Goal: Information Seeking & Learning: Learn about a topic

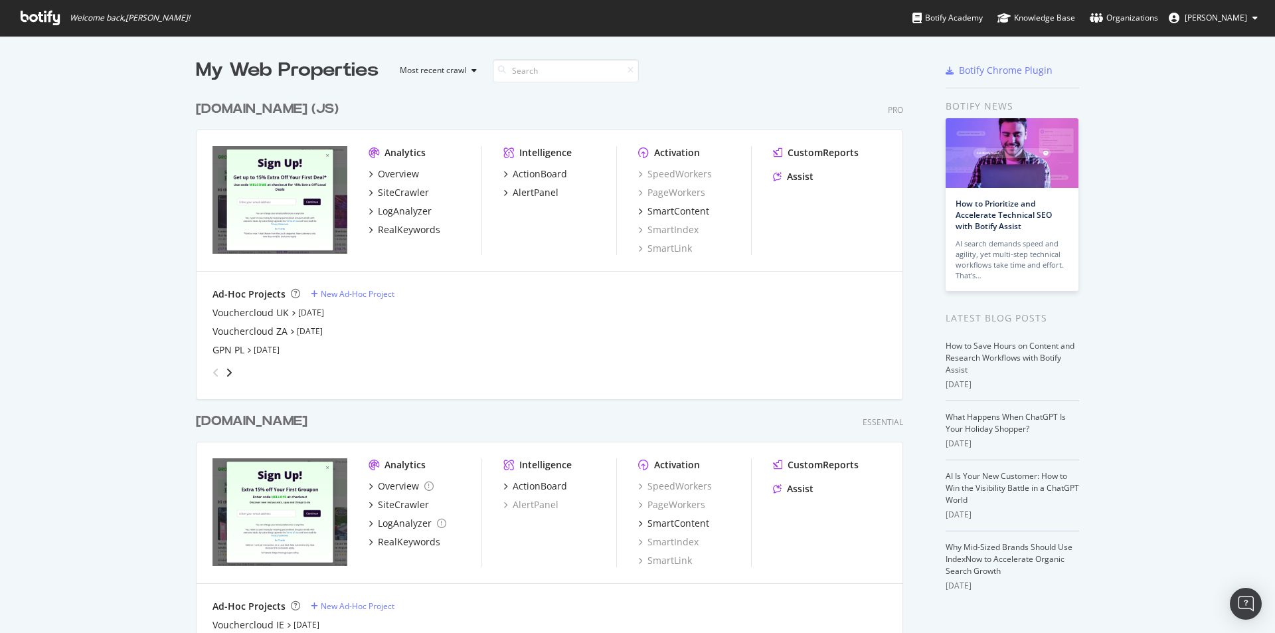
scroll to position [398, 0]
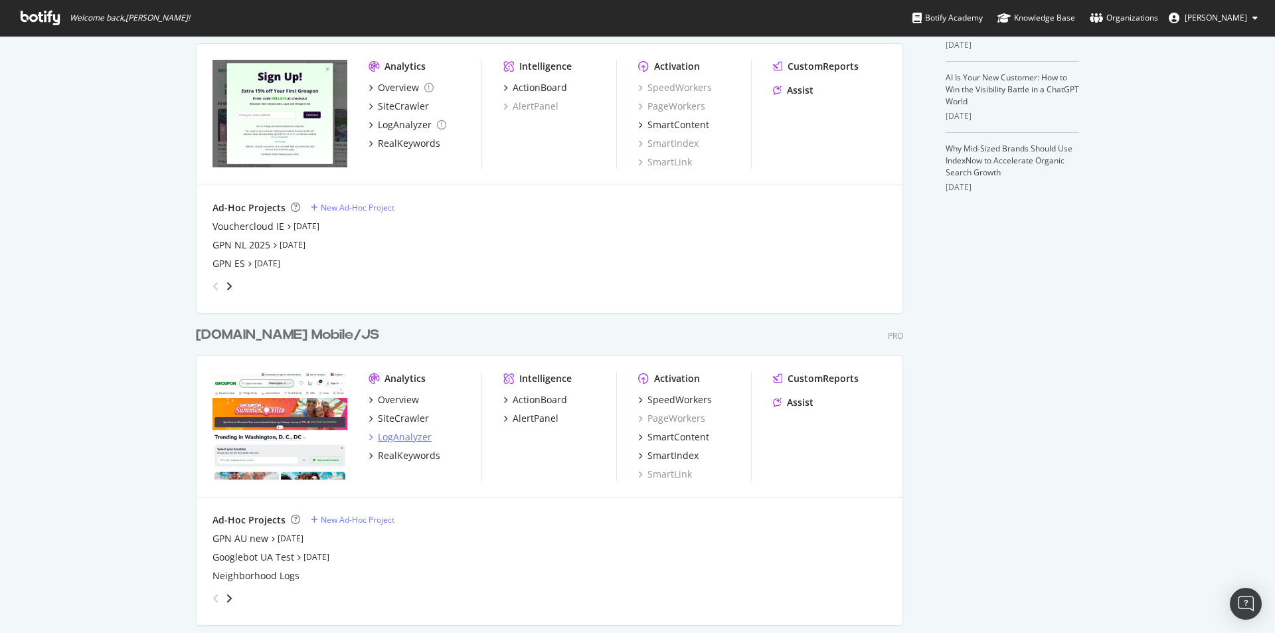
click at [391, 438] on div "LogAnalyzer" at bounding box center [405, 436] width 54 height 13
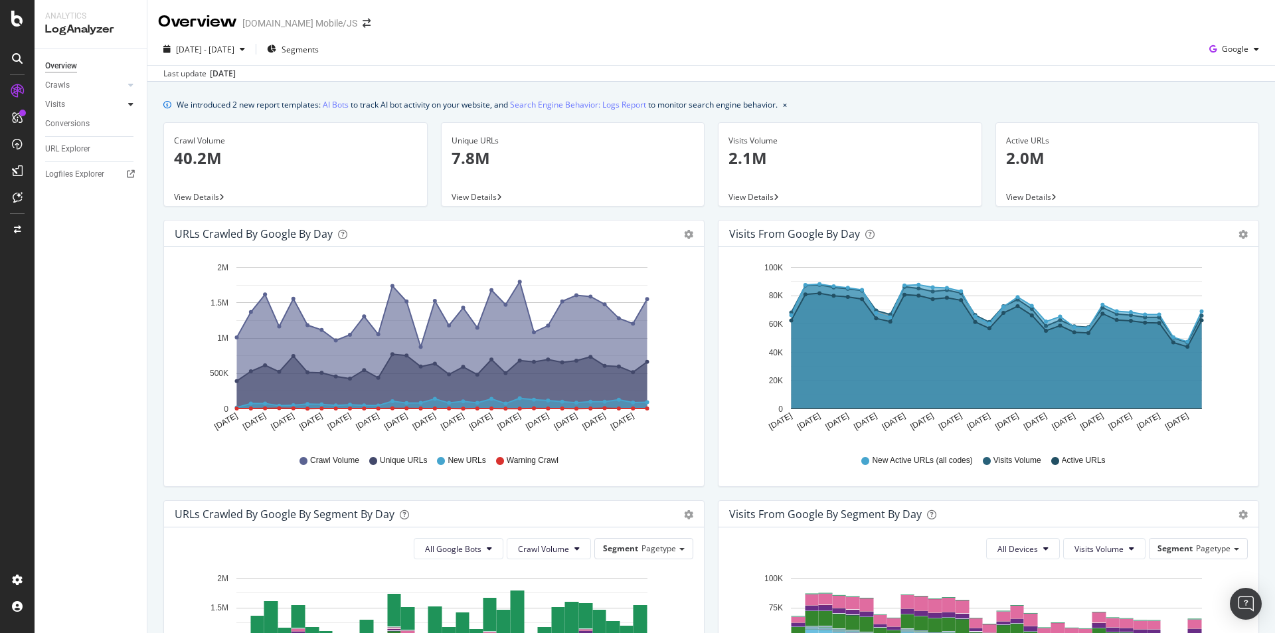
click at [127, 106] on div at bounding box center [130, 104] width 13 height 13
click at [62, 102] on div "Visits" at bounding box center [55, 105] width 20 height 14
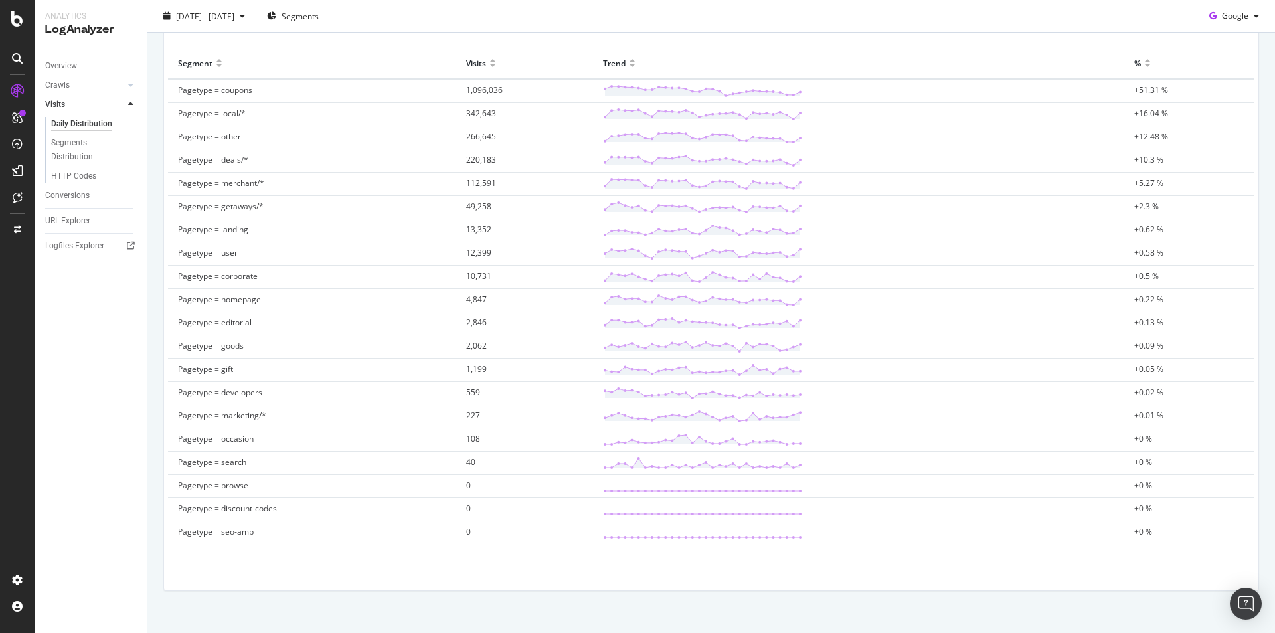
scroll to position [455, 0]
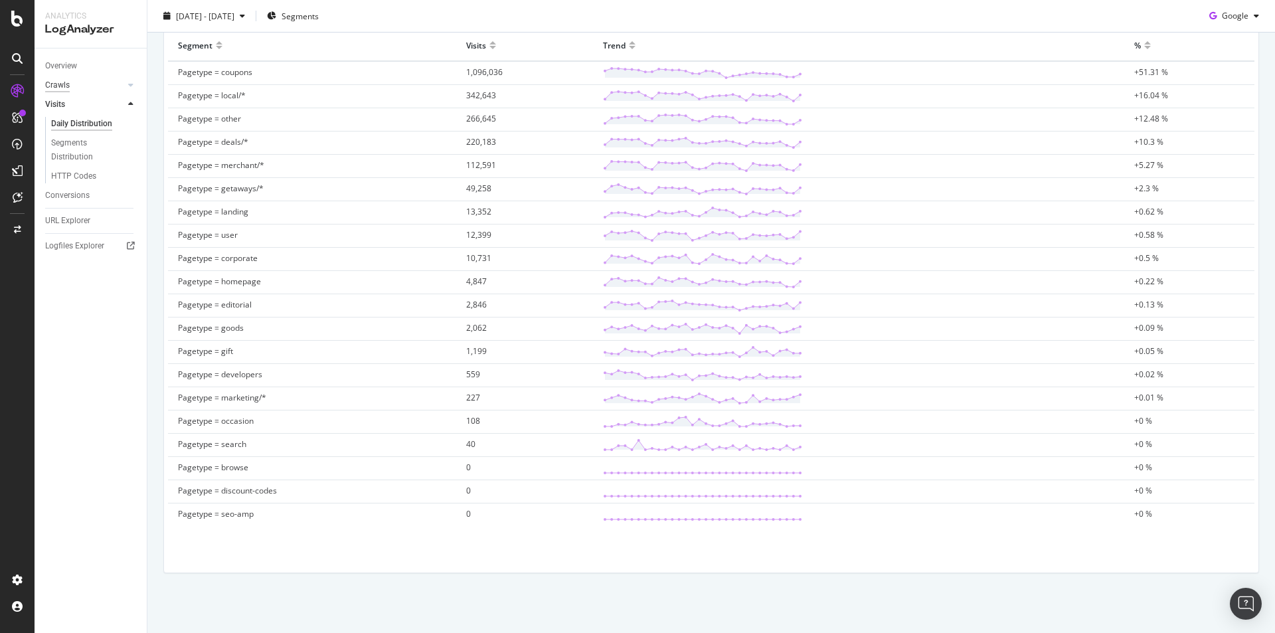
click at [63, 84] on div "Crawls" at bounding box center [57, 85] width 25 height 14
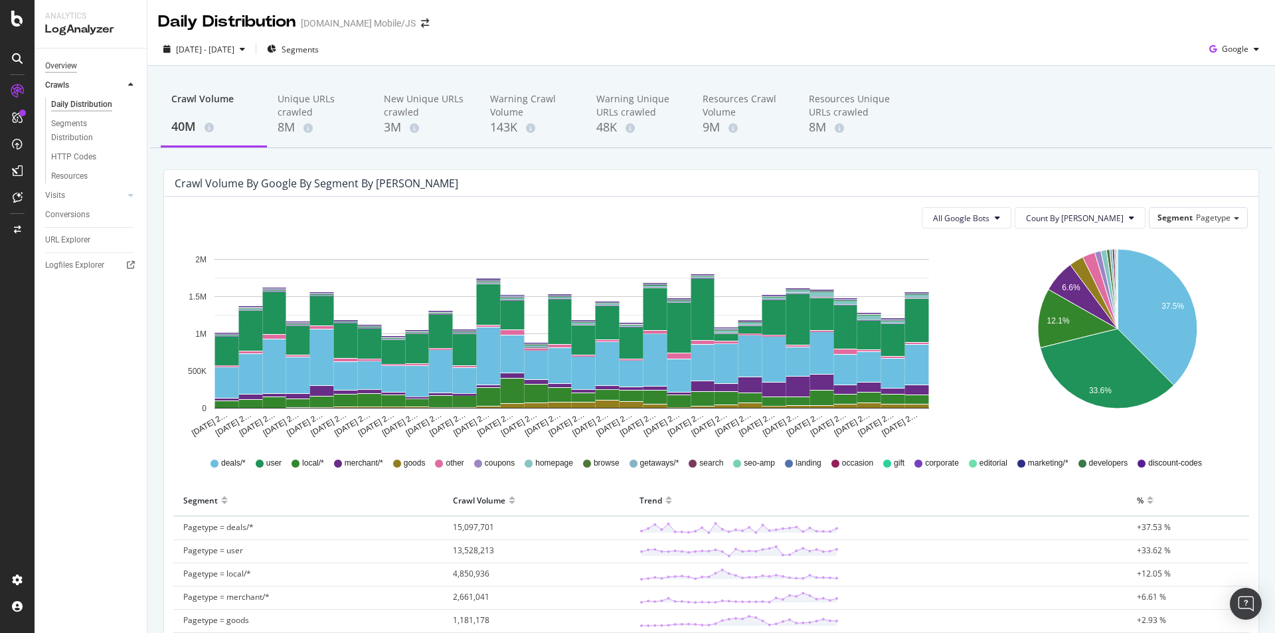
click at [61, 70] on div "Overview" at bounding box center [61, 66] width 32 height 14
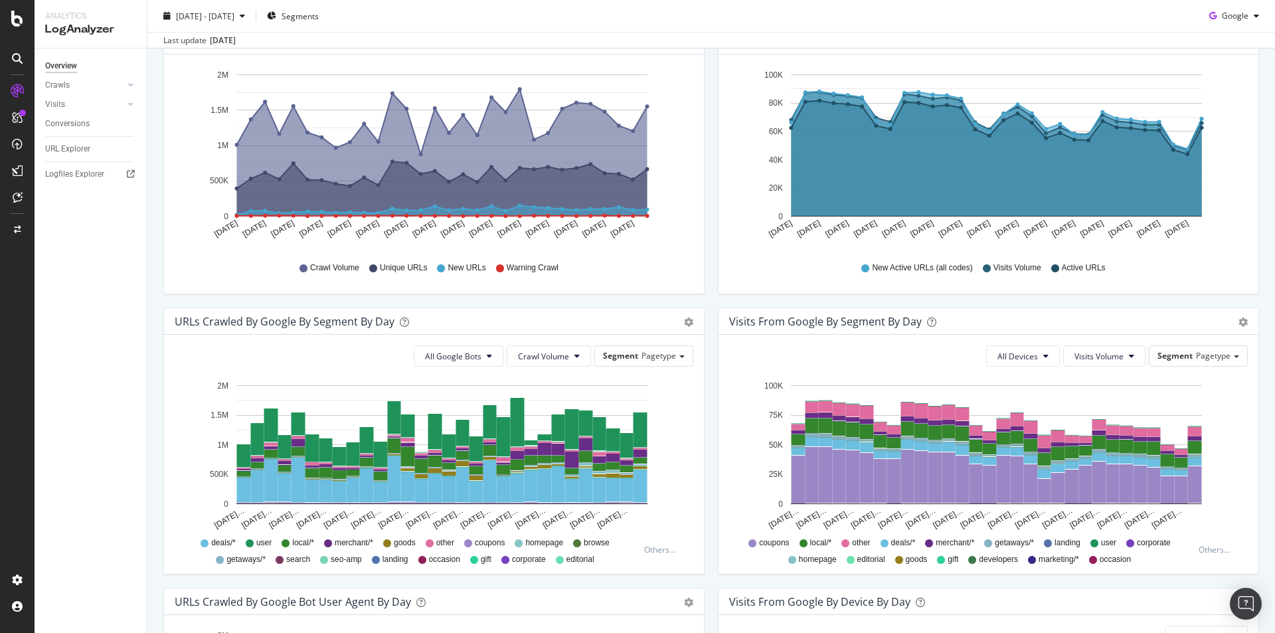
scroll to position [199, 0]
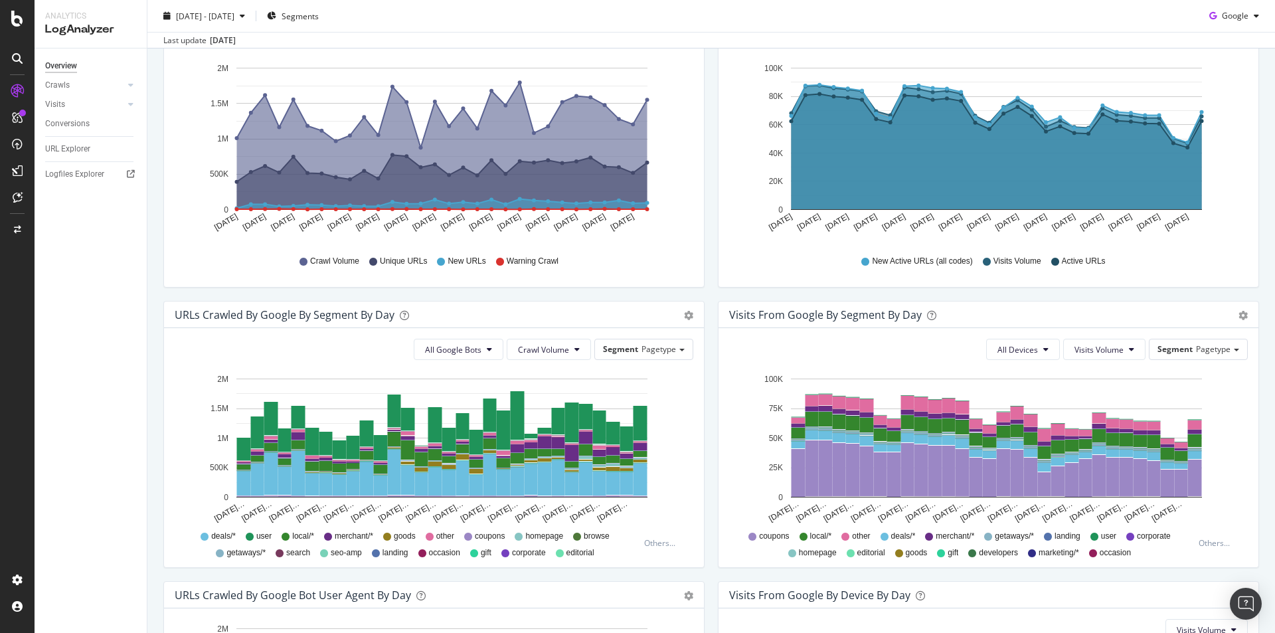
click at [1026, 143] on icon "A chart." at bounding box center [996, 147] width 410 height 125
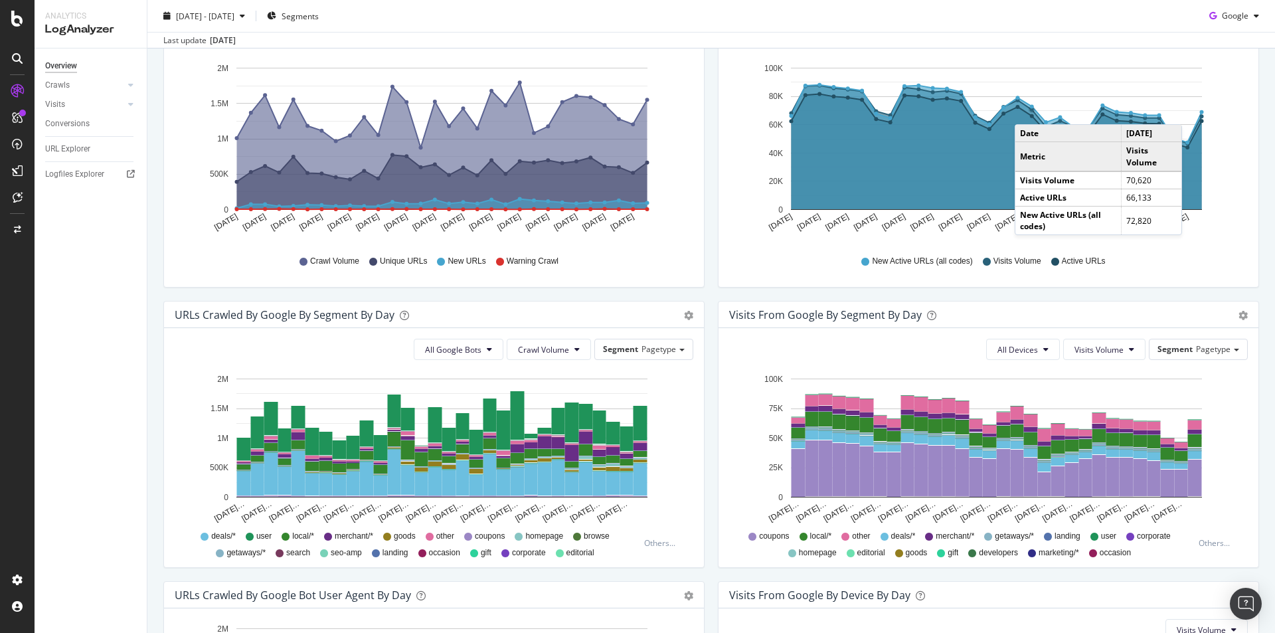
click at [1022, 111] on icon "A chart." at bounding box center [996, 147] width 410 height 125
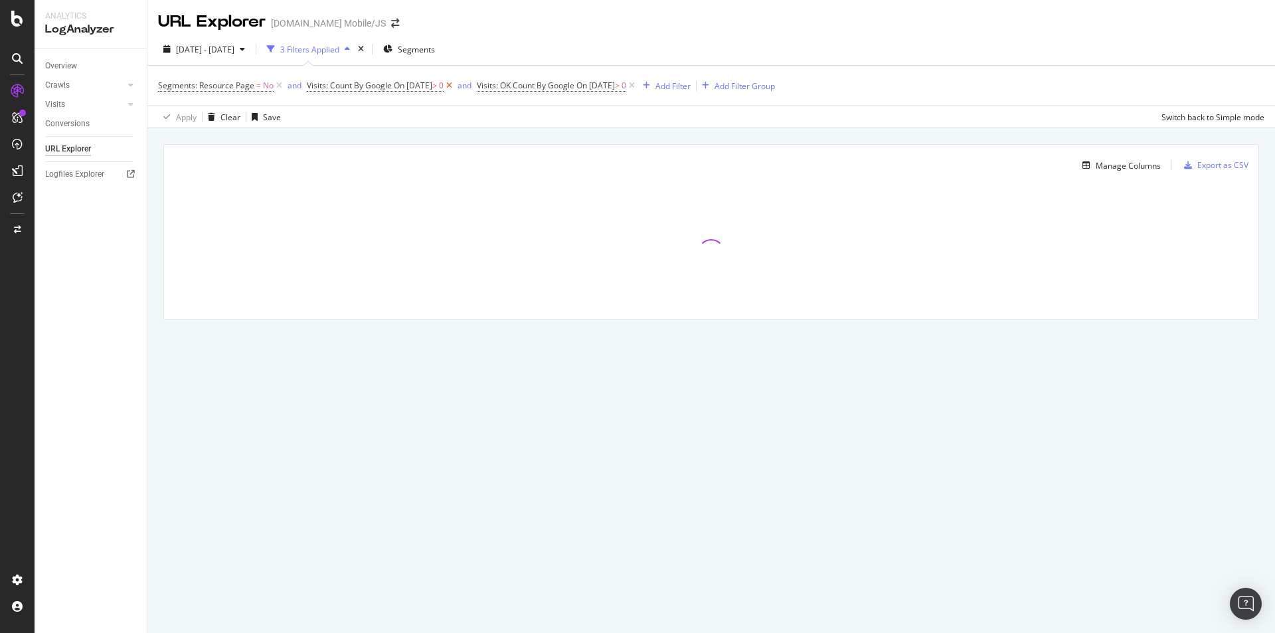
click at [455, 84] on icon at bounding box center [448, 85] width 11 height 13
click at [467, 86] on icon at bounding box center [461, 85] width 11 height 13
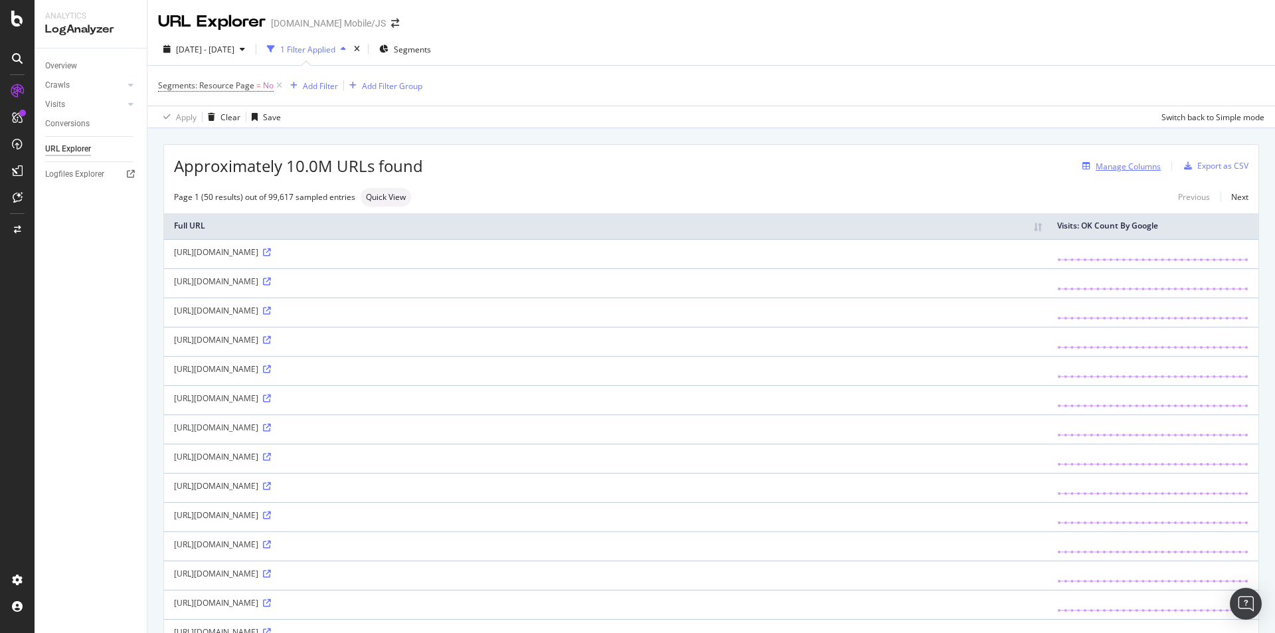
click at [1097, 168] on div "Manage Columns" at bounding box center [1127, 166] width 65 height 11
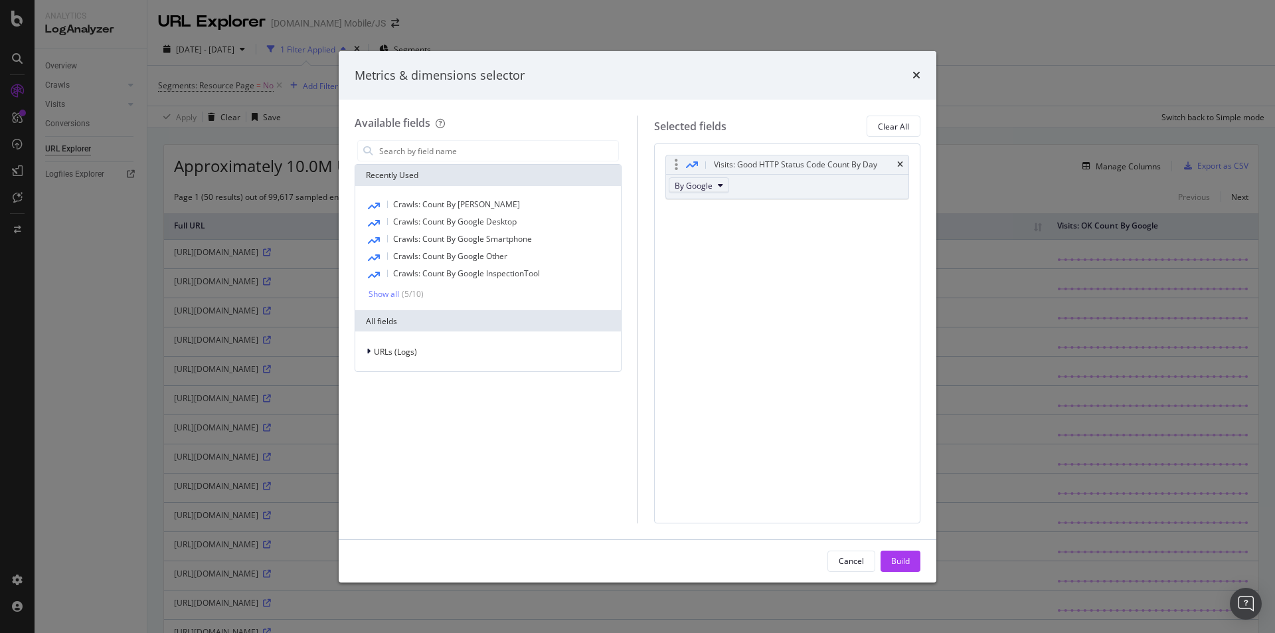
click at [708, 180] on span "By Google" at bounding box center [694, 185] width 38 height 11
click at [718, 254] on span "By OpenAI" at bounding box center [717, 258] width 74 height 12
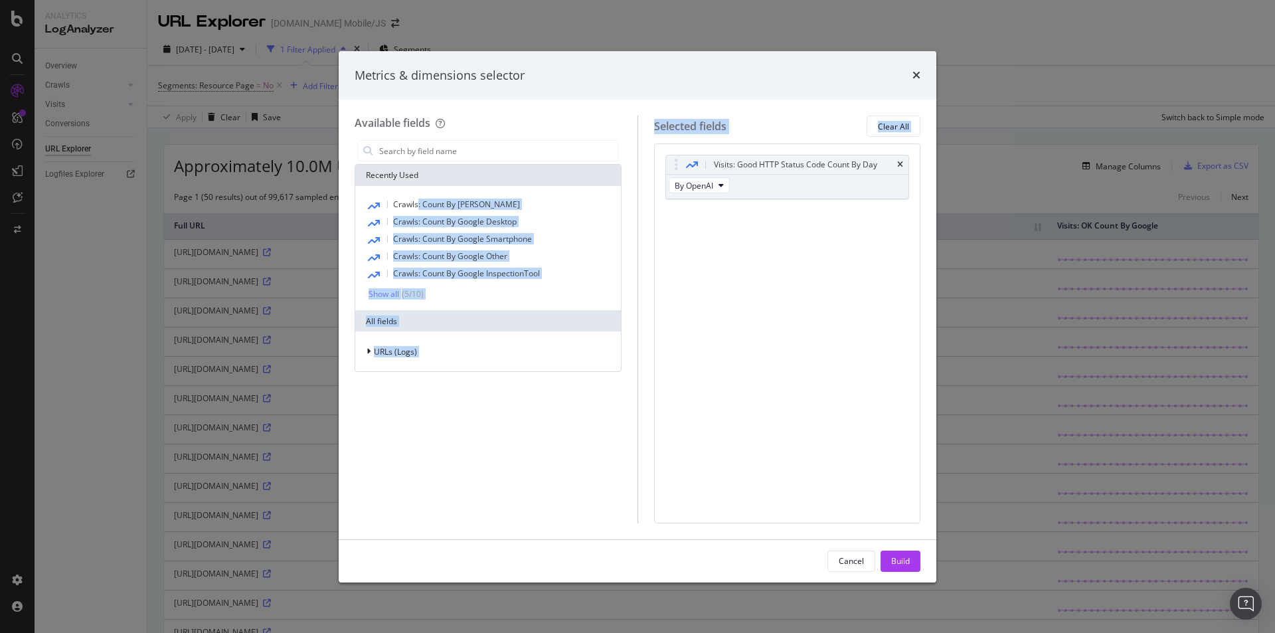
drag, startPoint x: 418, startPoint y: 204, endPoint x: 771, endPoint y: 251, distance: 355.6
click at [814, 252] on div "Available fields Recently Used Crawls: Count By Bing Crawls: Count By Google De…" at bounding box center [638, 319] width 566 height 407
click at [771, 251] on div "Visits: Good HTTP Status Code Count By Day By OpenAI You can use this field as …" at bounding box center [787, 332] width 267 height 379
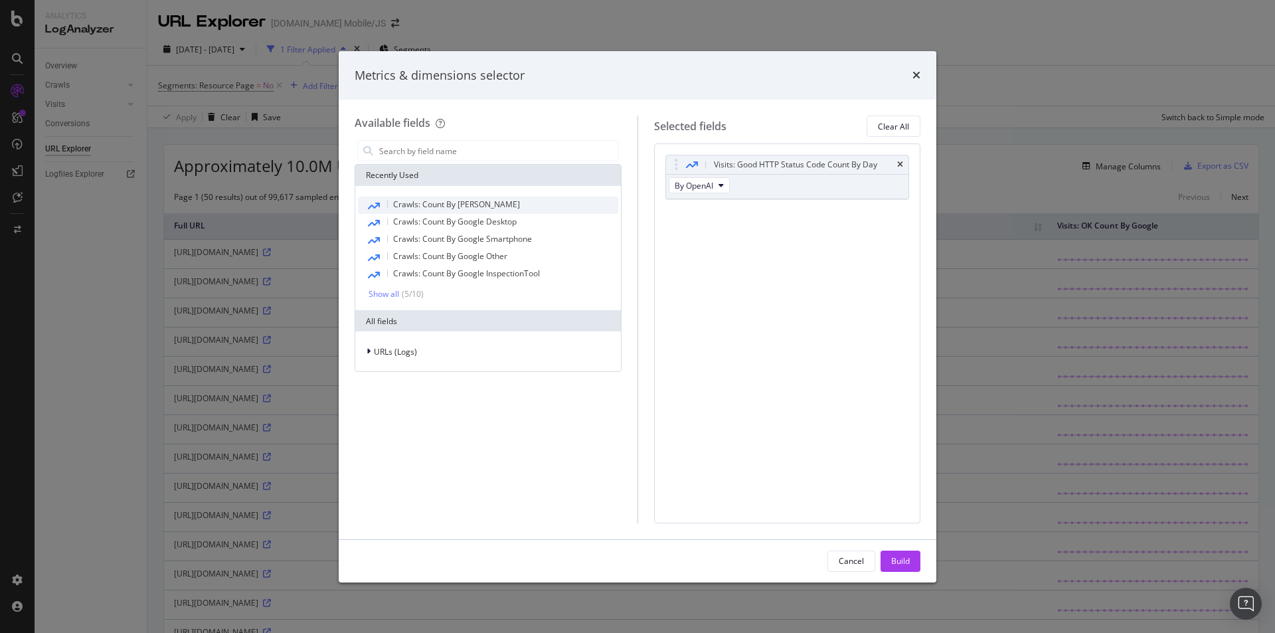
click at [477, 198] on div "Crawls: Count By Bing" at bounding box center [488, 205] width 260 height 17
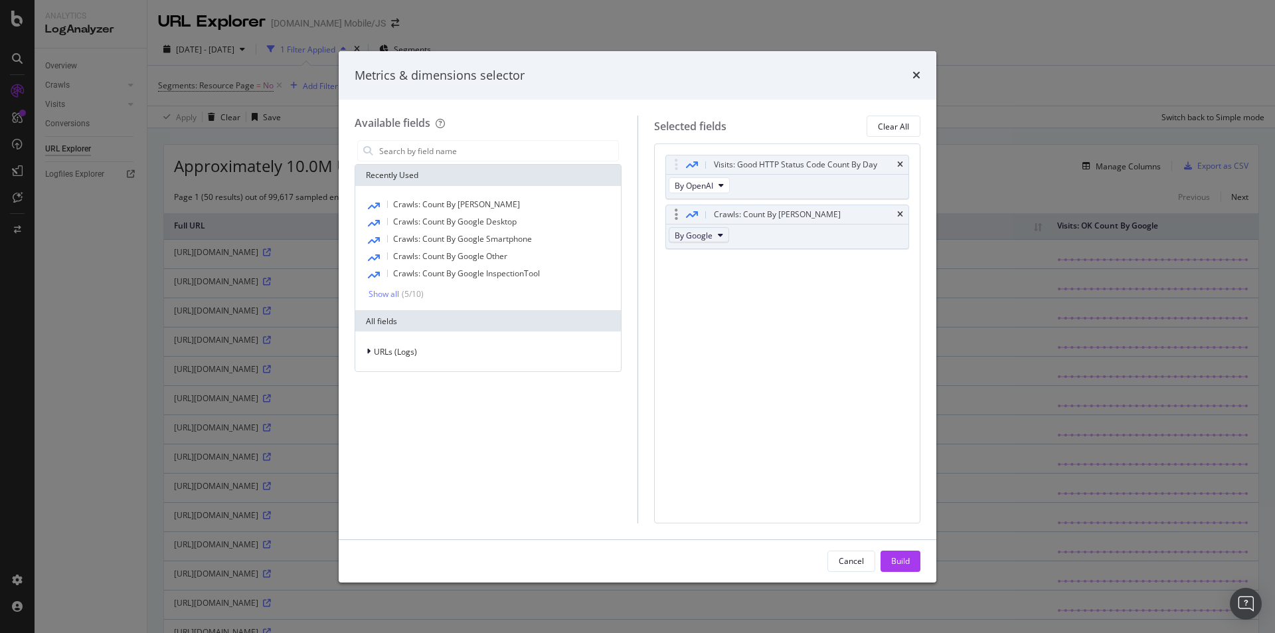
click at [701, 239] on span "By Google" at bounding box center [694, 235] width 38 height 11
click at [746, 297] on span "By GPTBot" at bounding box center [732, 295] width 105 height 12
click at [752, 293] on div "Visits: Good HTTP Status Code Count By Day By OpenAI Crawls: Count By Day By GP…" at bounding box center [787, 332] width 267 height 379
click at [901, 165] on icon "times" at bounding box center [900, 165] width 6 height 8
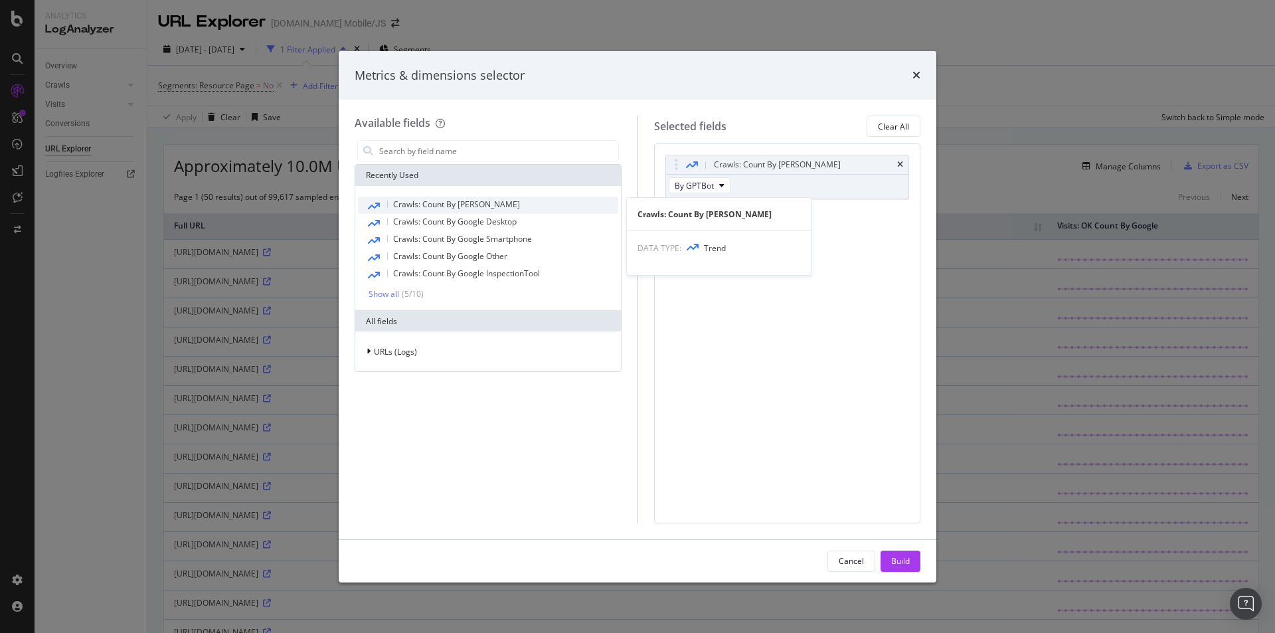
click at [422, 204] on span "Crawls: Count By Bing" at bounding box center [456, 204] width 127 height 11
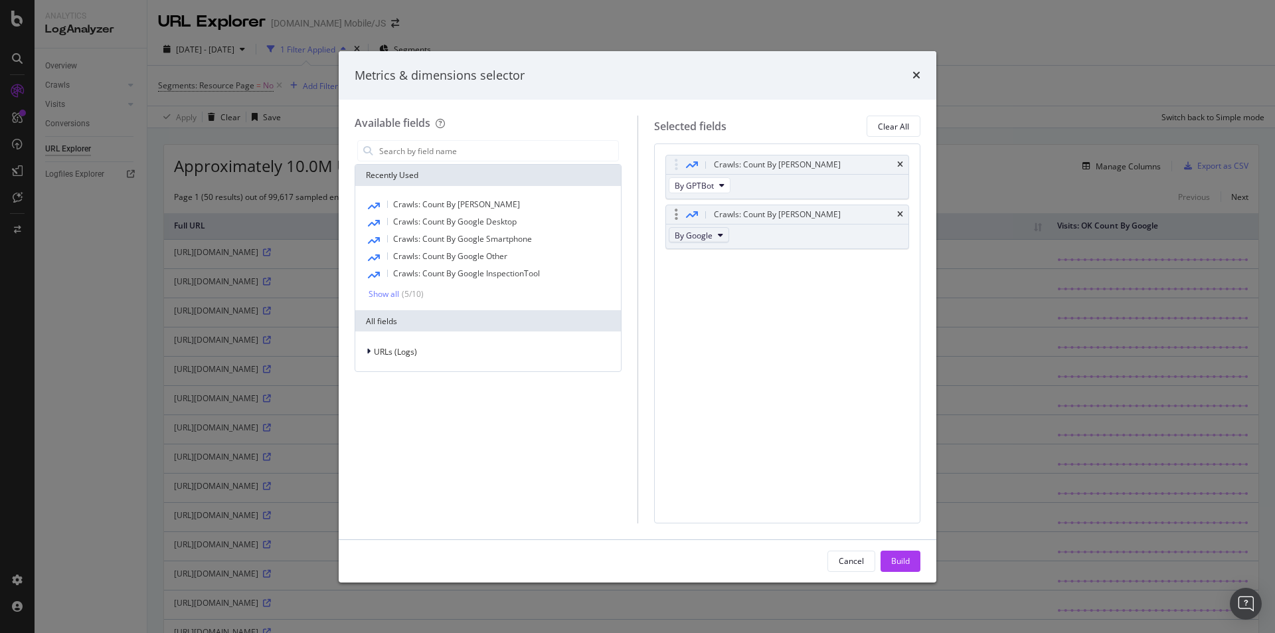
click at [712, 230] on button "By Google" at bounding box center [699, 235] width 60 height 16
click at [743, 320] on span "By ChatGPT-User" at bounding box center [732, 320] width 105 height 12
click at [902, 558] on div "Build" at bounding box center [900, 560] width 19 height 11
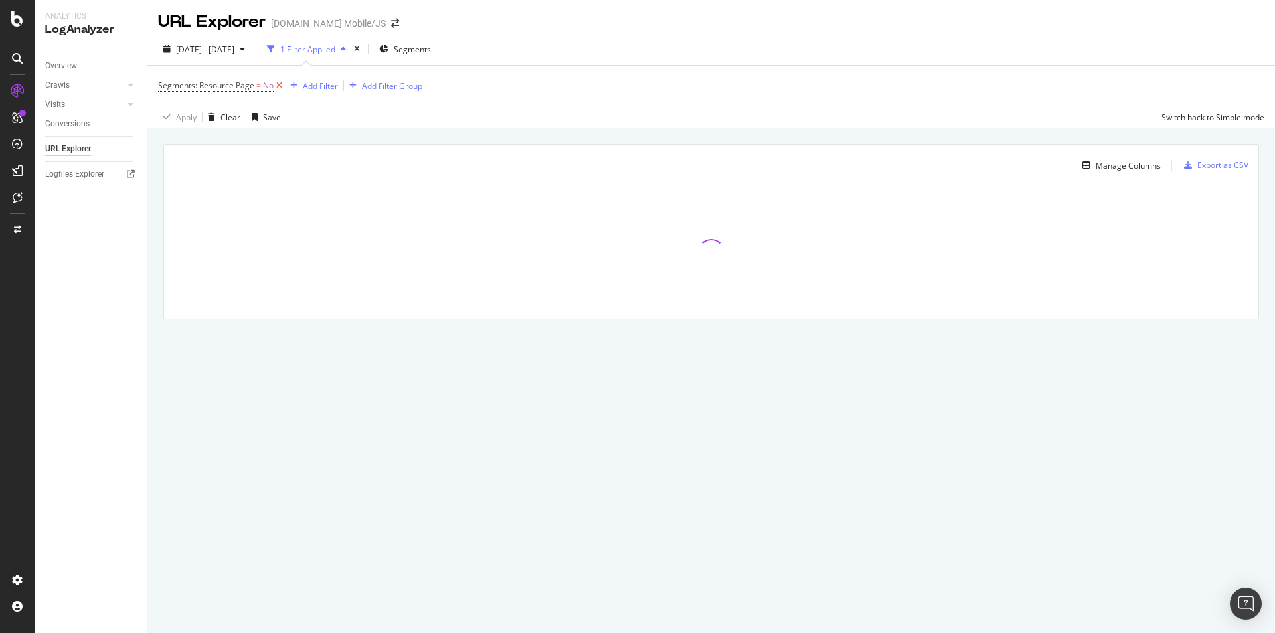
click at [278, 88] on icon at bounding box center [279, 85] width 11 height 13
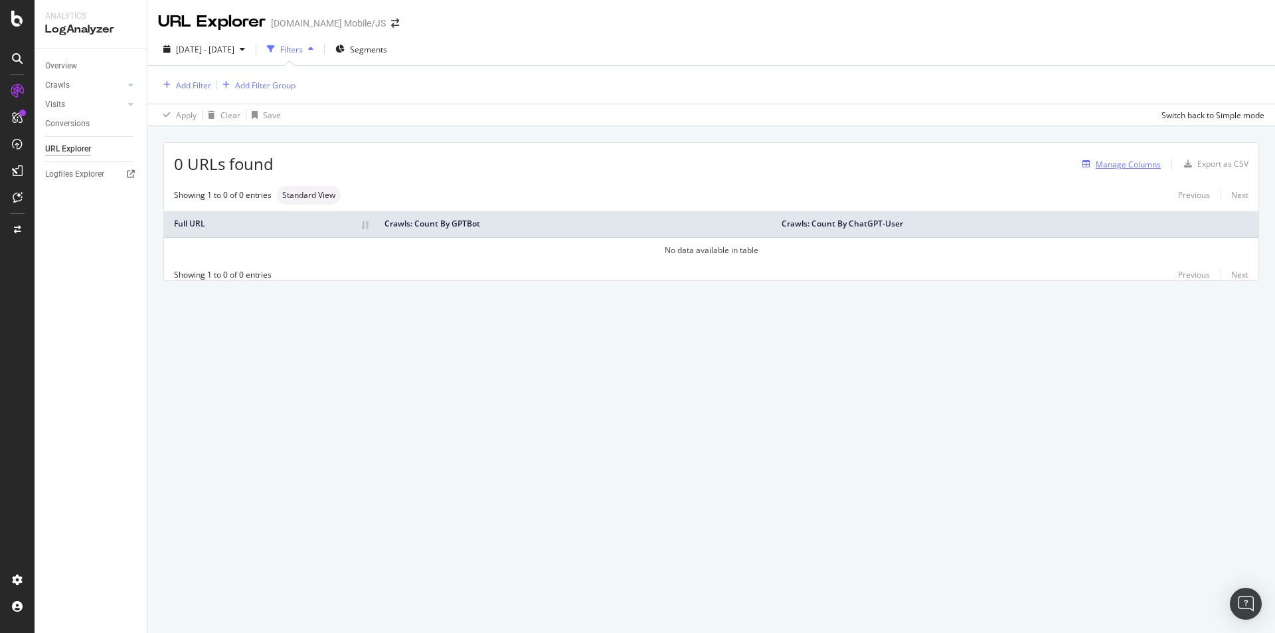
click at [1109, 163] on div "Manage Columns" at bounding box center [1127, 164] width 65 height 11
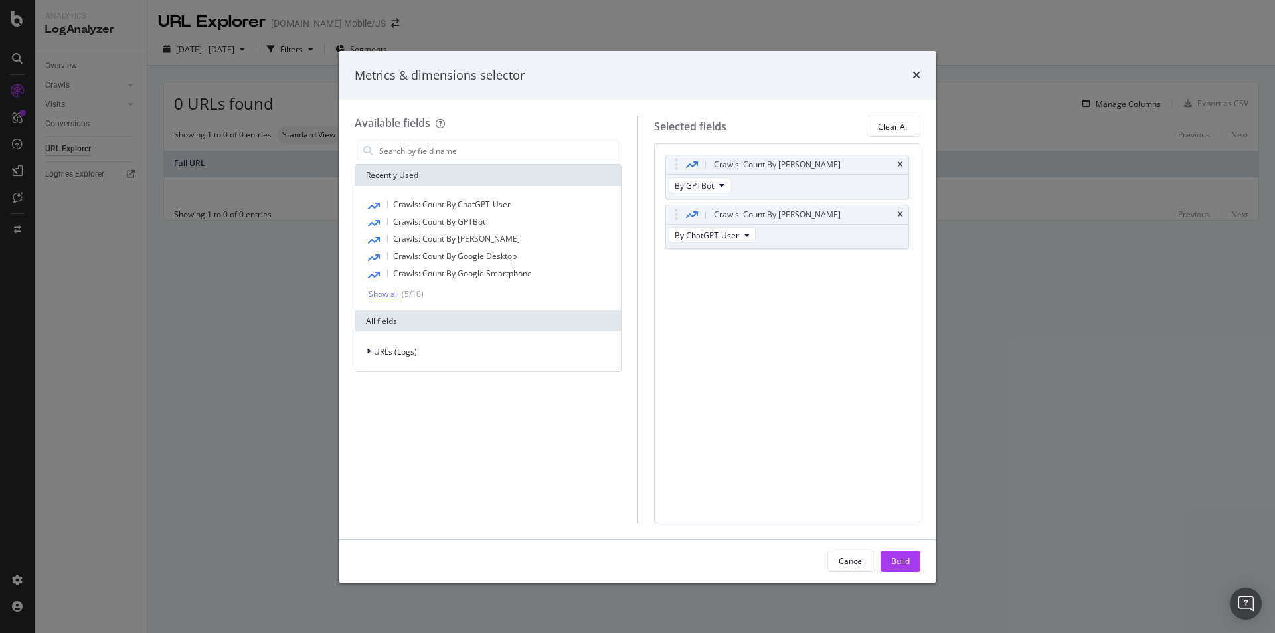
click at [393, 295] on div "Show all" at bounding box center [383, 293] width 31 height 9
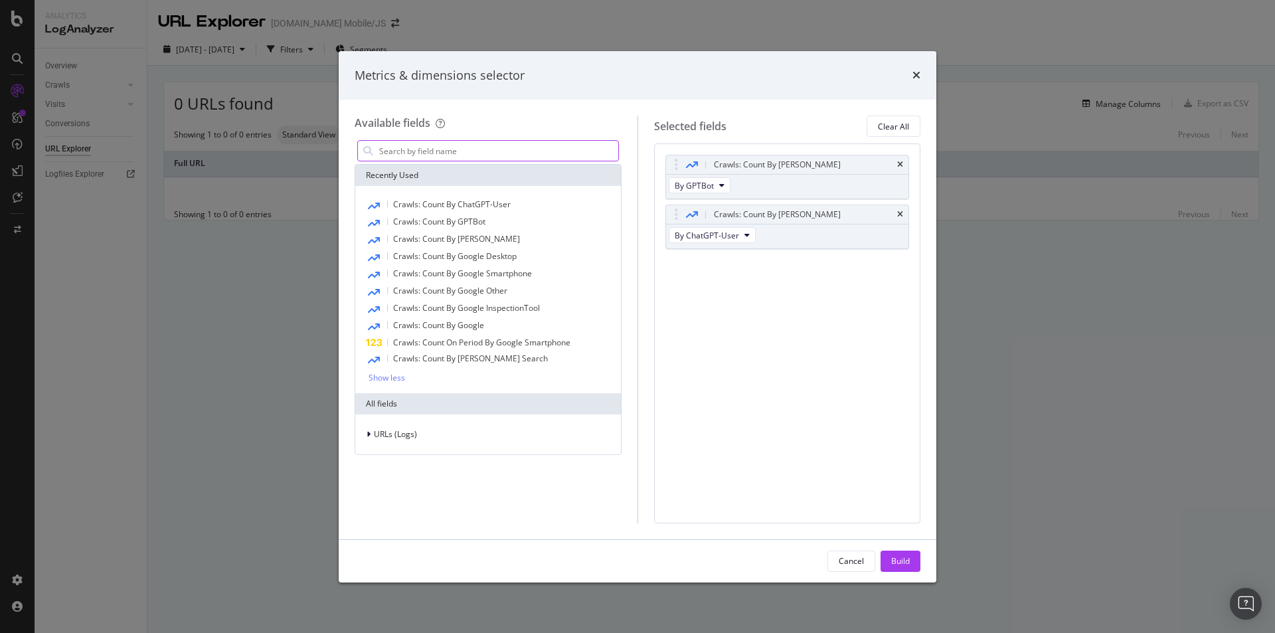
click at [426, 153] on input "modal" at bounding box center [498, 151] width 240 height 20
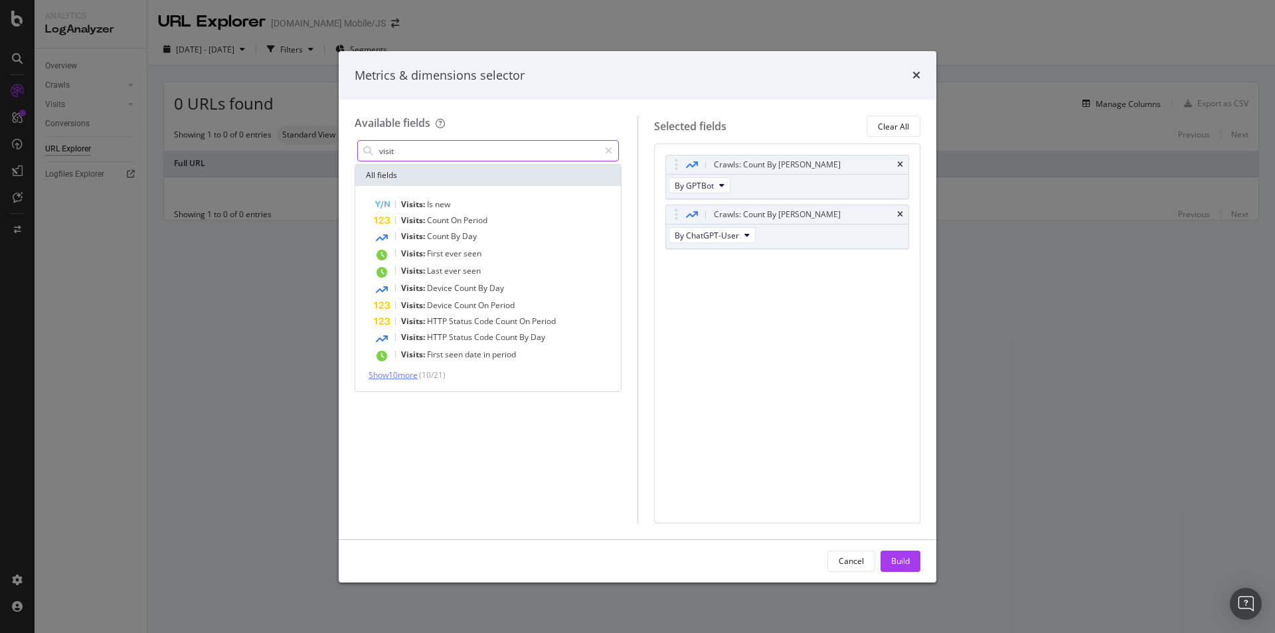
type input "visit"
click at [405, 372] on span "Show 10 more" at bounding box center [392, 374] width 49 height 11
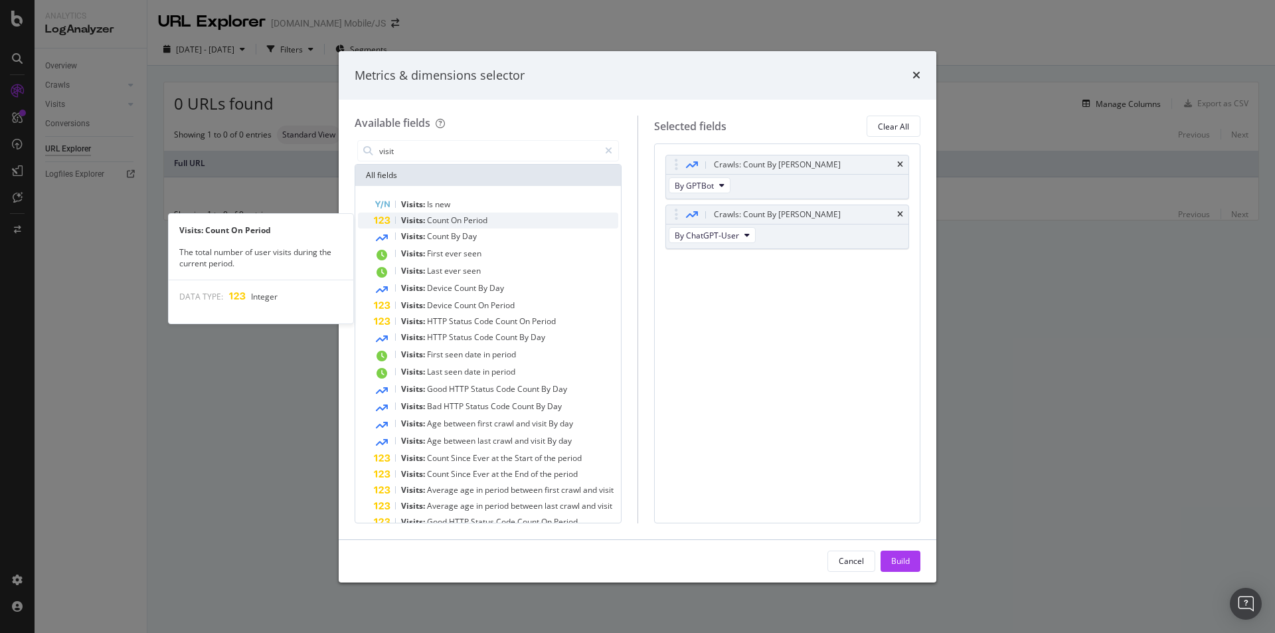
click at [437, 221] on span "Count" at bounding box center [439, 219] width 24 height 11
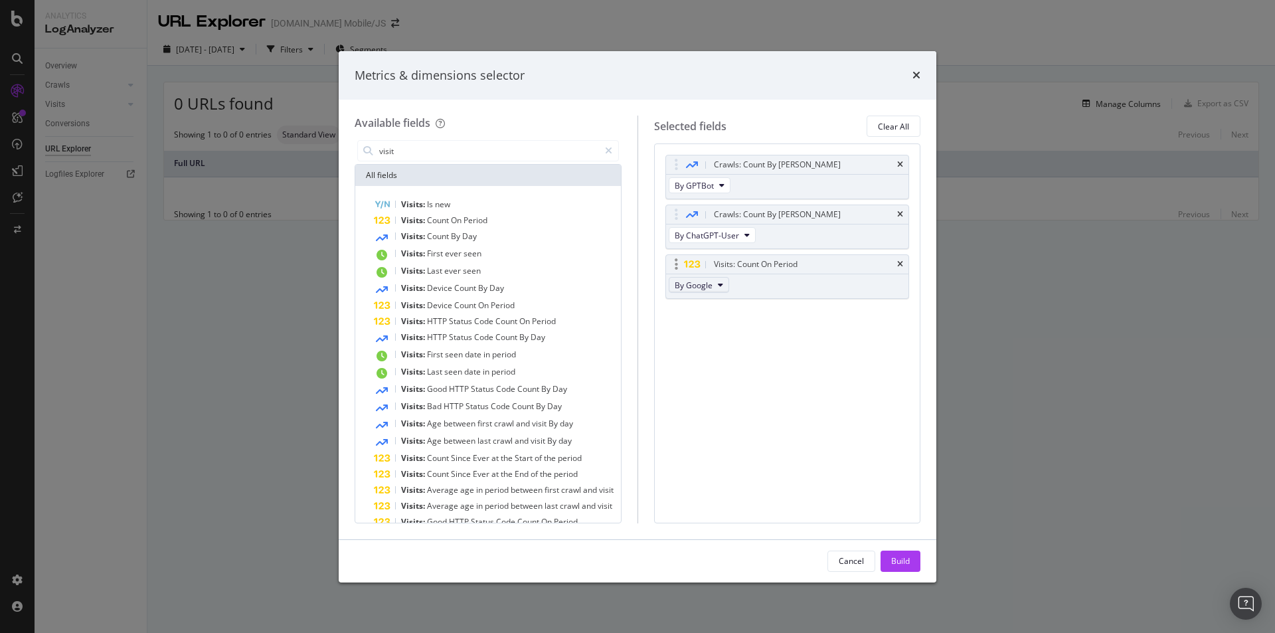
click at [692, 283] on span "By Google" at bounding box center [694, 285] width 38 height 11
click at [708, 355] on span "By OpenAI" at bounding box center [721, 358] width 74 height 12
click at [897, 560] on div "Build" at bounding box center [900, 560] width 19 height 11
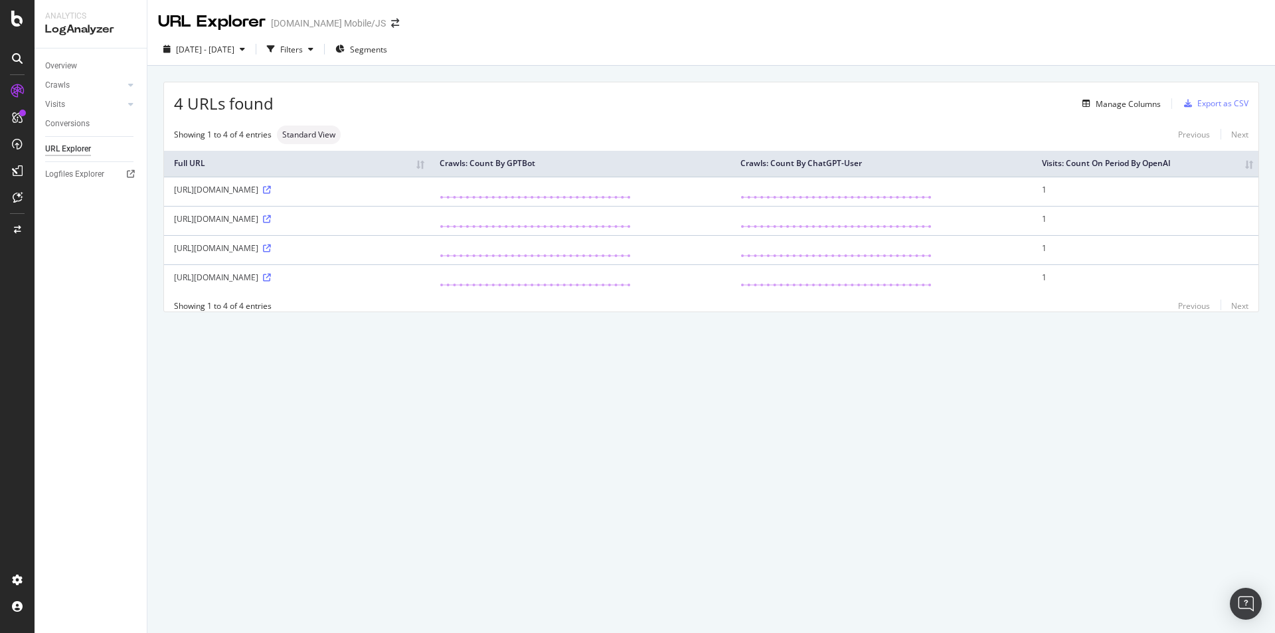
click at [1143, 166] on th "Visits: Count On Period By OpenAI" at bounding box center [1145, 164] width 226 height 26
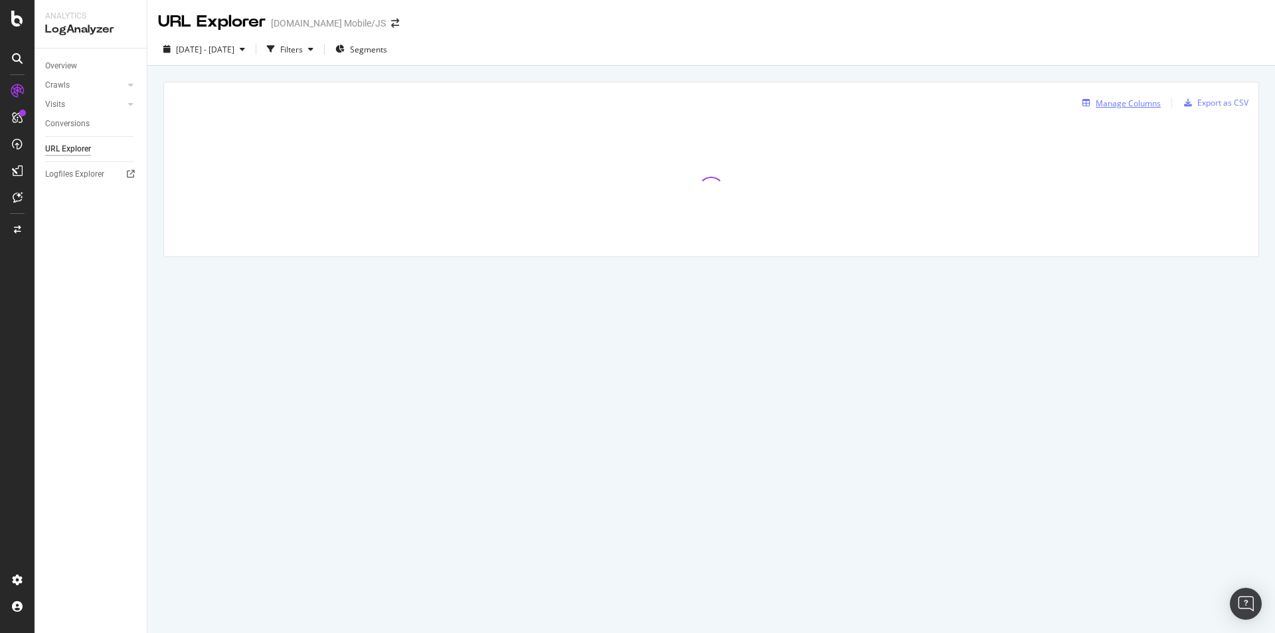
click at [1137, 110] on div "Manage Columns" at bounding box center [1119, 103] width 84 height 15
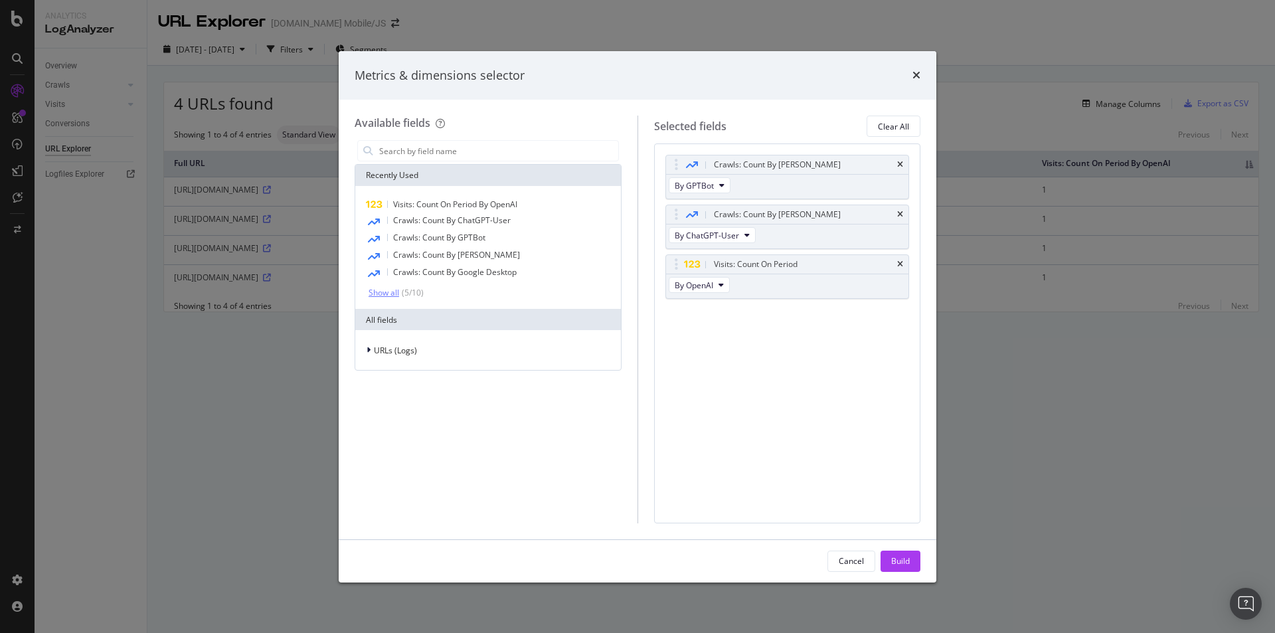
click at [395, 295] on div "Show all" at bounding box center [383, 292] width 31 height 9
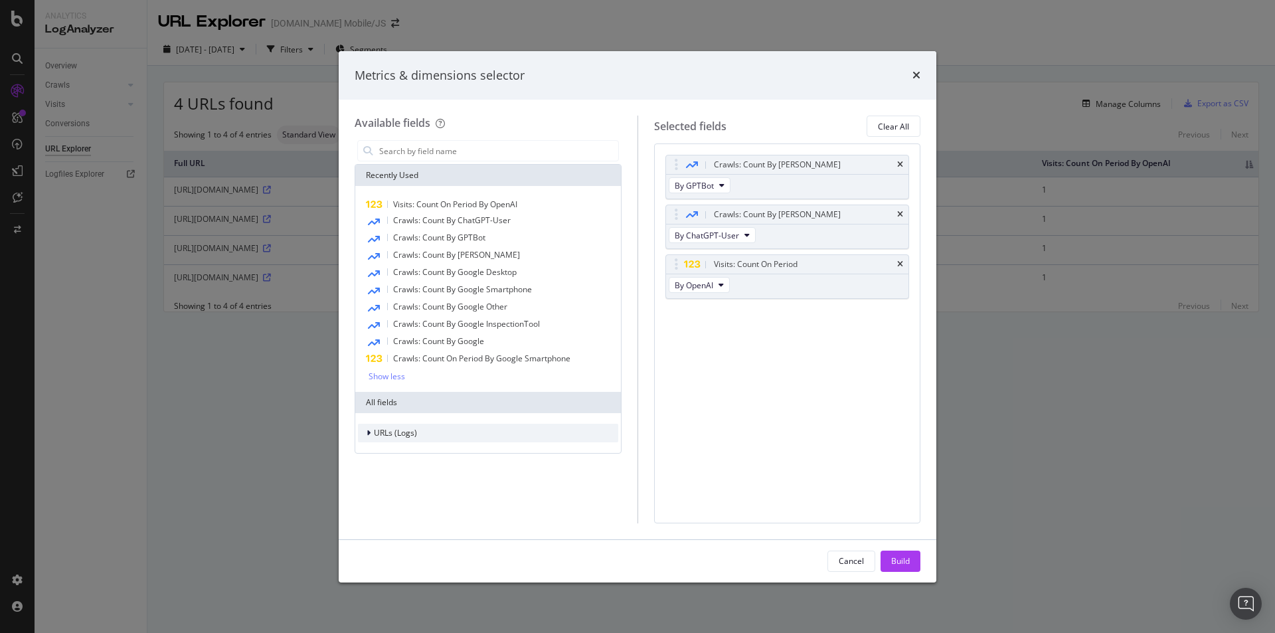
click at [384, 428] on span "URLs (Logs)" at bounding box center [395, 432] width 43 height 11
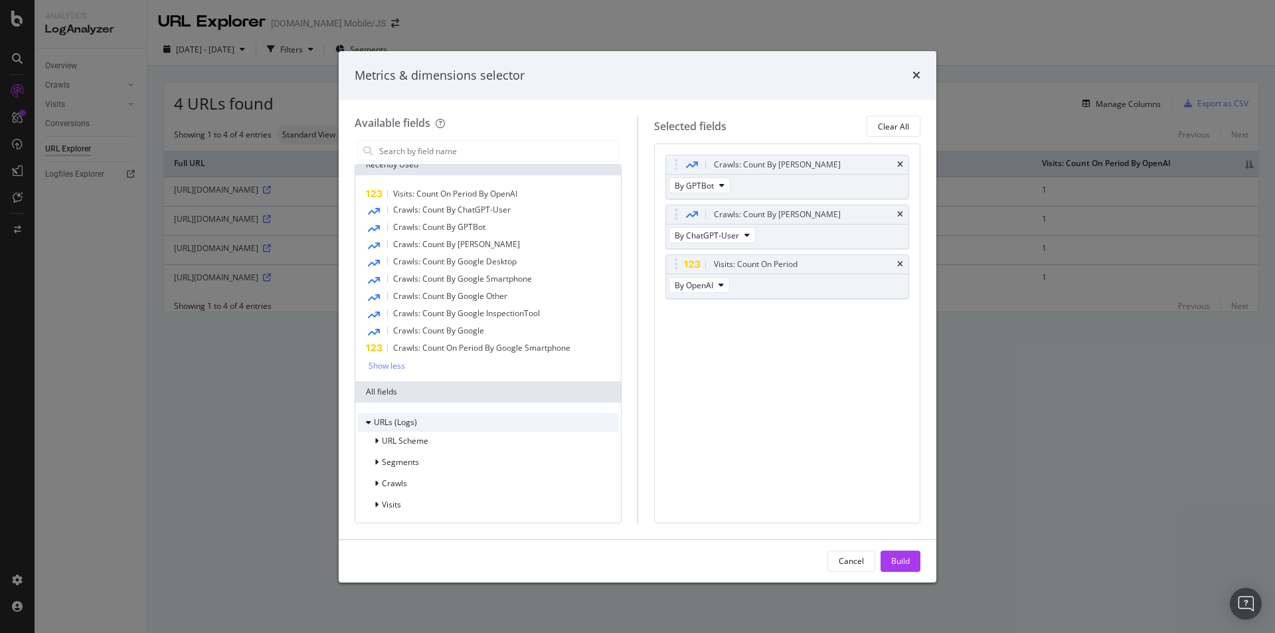
scroll to position [13, 0]
click at [379, 499] on div "modal" at bounding box center [378, 502] width 8 height 13
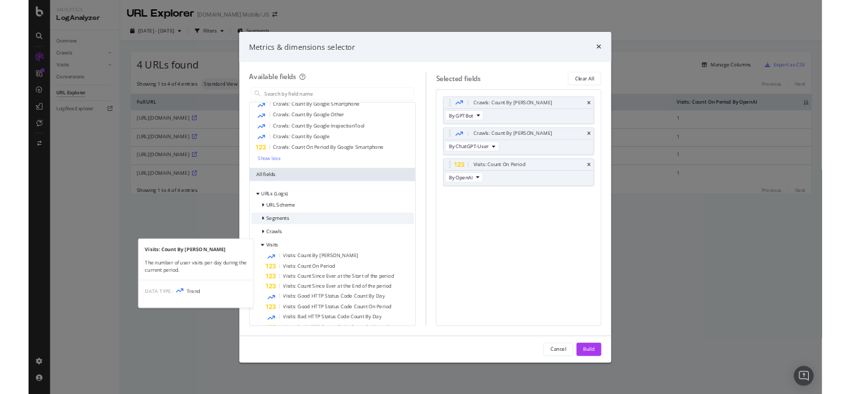
scroll to position [145, 0]
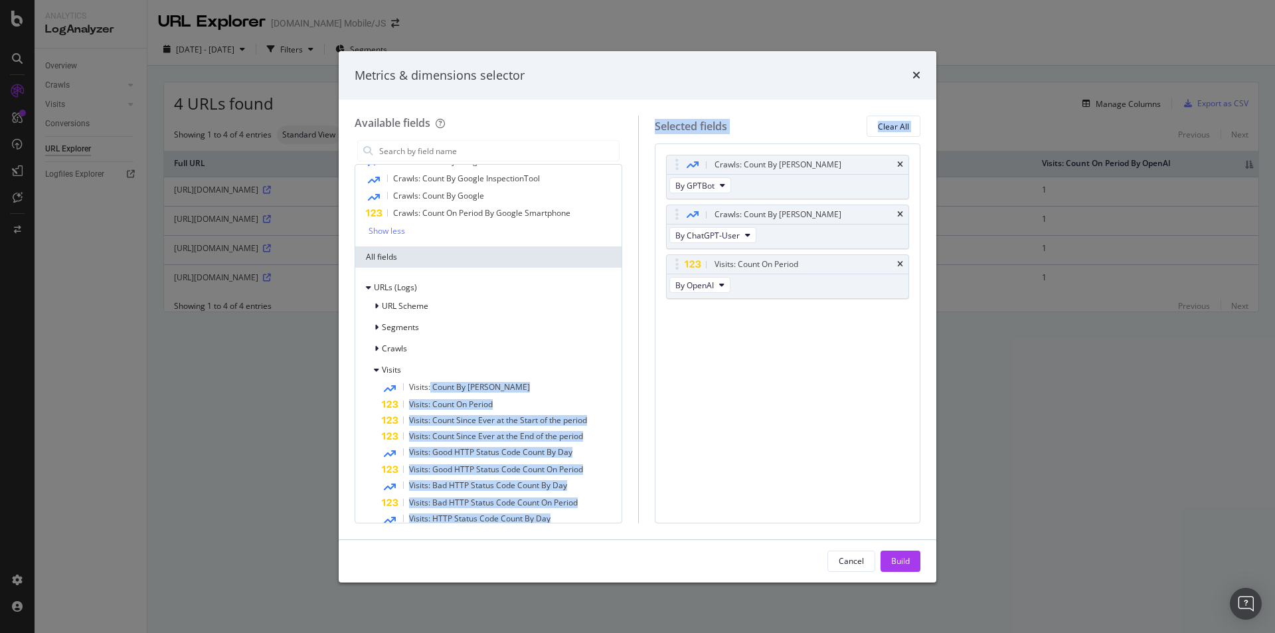
drag, startPoint x: 430, startPoint y: 382, endPoint x: 726, endPoint y: 367, distance: 297.2
click at [726, 367] on div "Available fields Recently Used Visits: Count On Period By OpenAI Crawls: Count …" at bounding box center [638, 319] width 566 height 407
click at [667, 372] on div "Crawls: Count By Day By GPTBot Crawls: Count By Day By ChatGPT-User Visits: Cou…" at bounding box center [788, 332] width 266 height 379
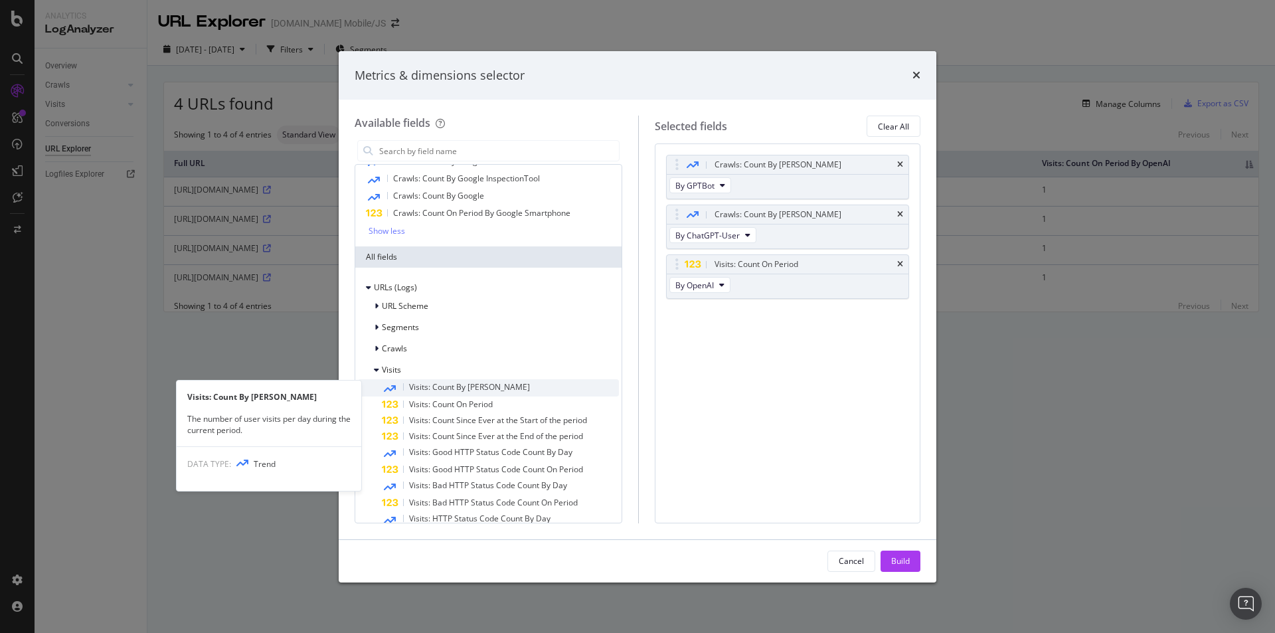
click at [464, 383] on span "Visits: Count By Day" at bounding box center [469, 386] width 121 height 11
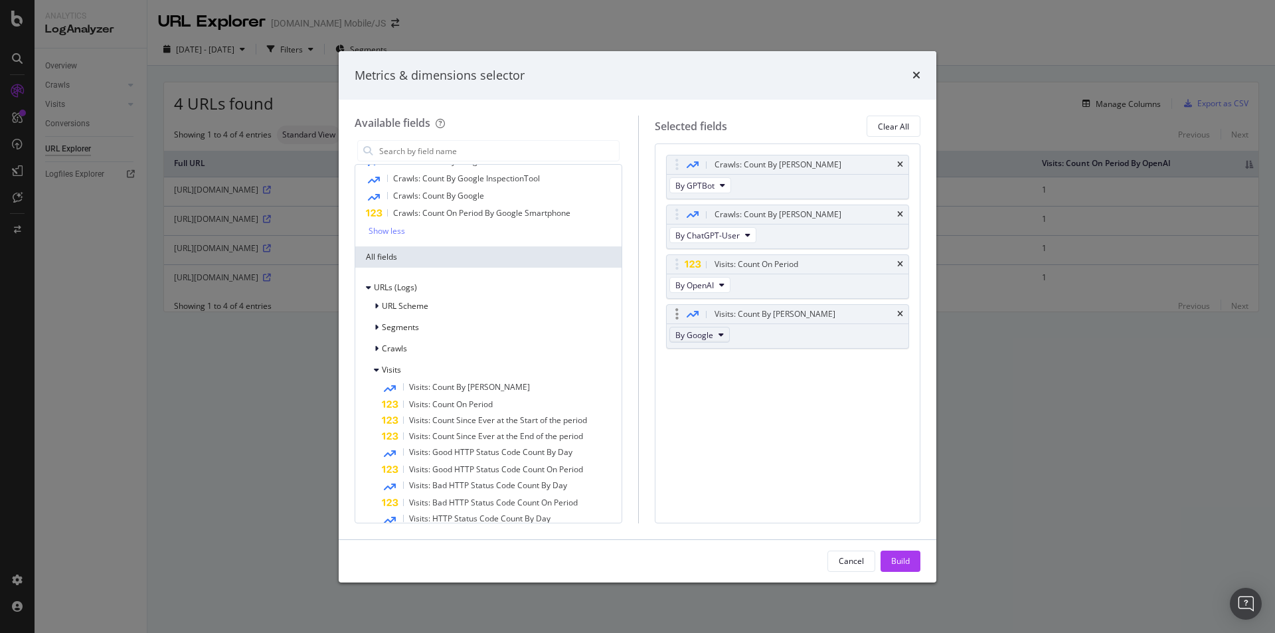
click at [724, 331] on button "By Google" at bounding box center [699, 335] width 60 height 16
click at [720, 431] on span "By Other AI Bots" at bounding box center [727, 432] width 74 height 12
click at [901, 562] on div "Build" at bounding box center [900, 560] width 19 height 11
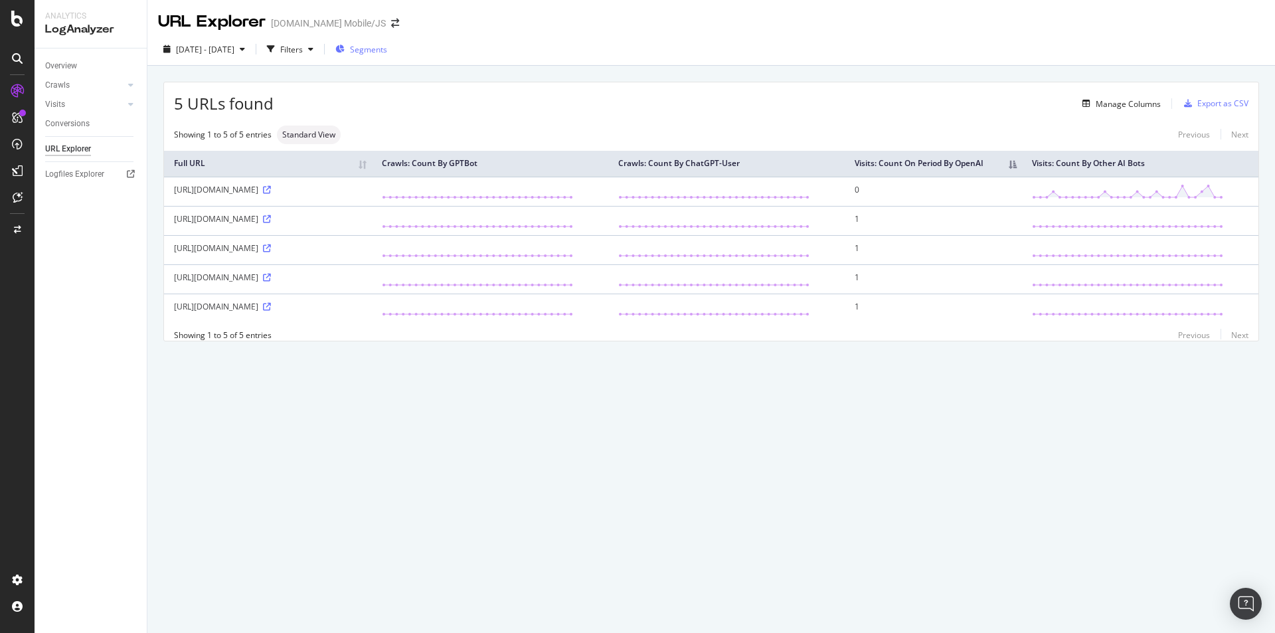
click at [387, 51] on span "Segments" at bounding box center [368, 49] width 37 height 11
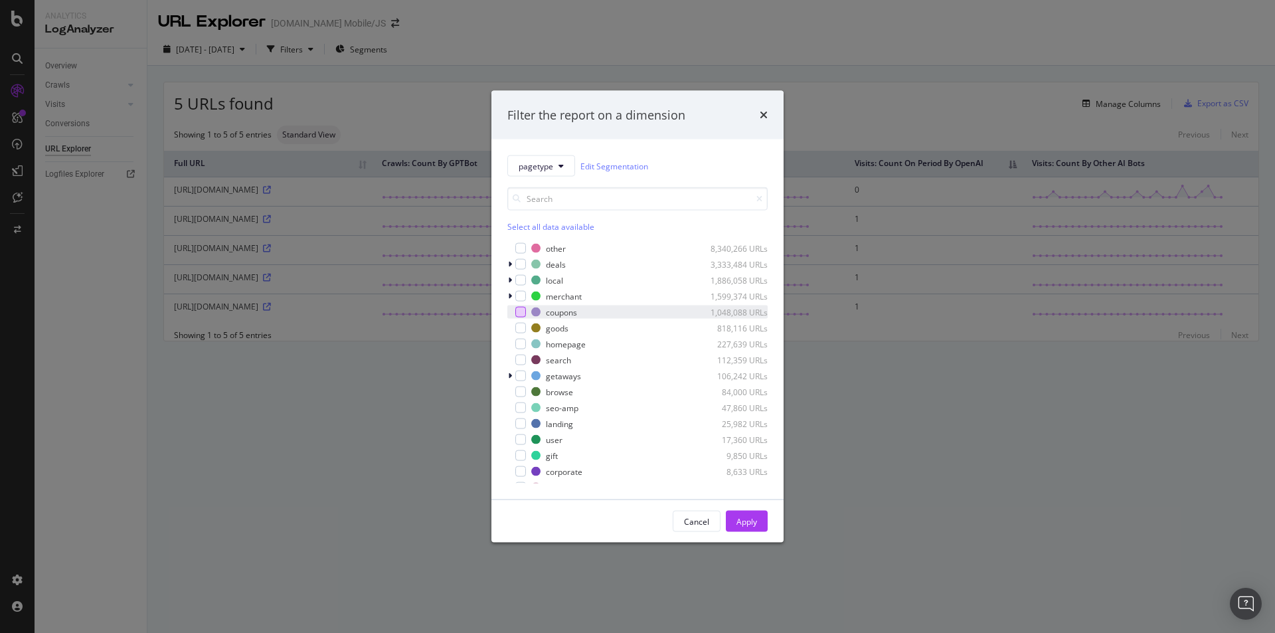
click at [519, 314] on div "modal" at bounding box center [520, 312] width 11 height 11
click at [752, 528] on div "Apply" at bounding box center [746, 521] width 21 height 20
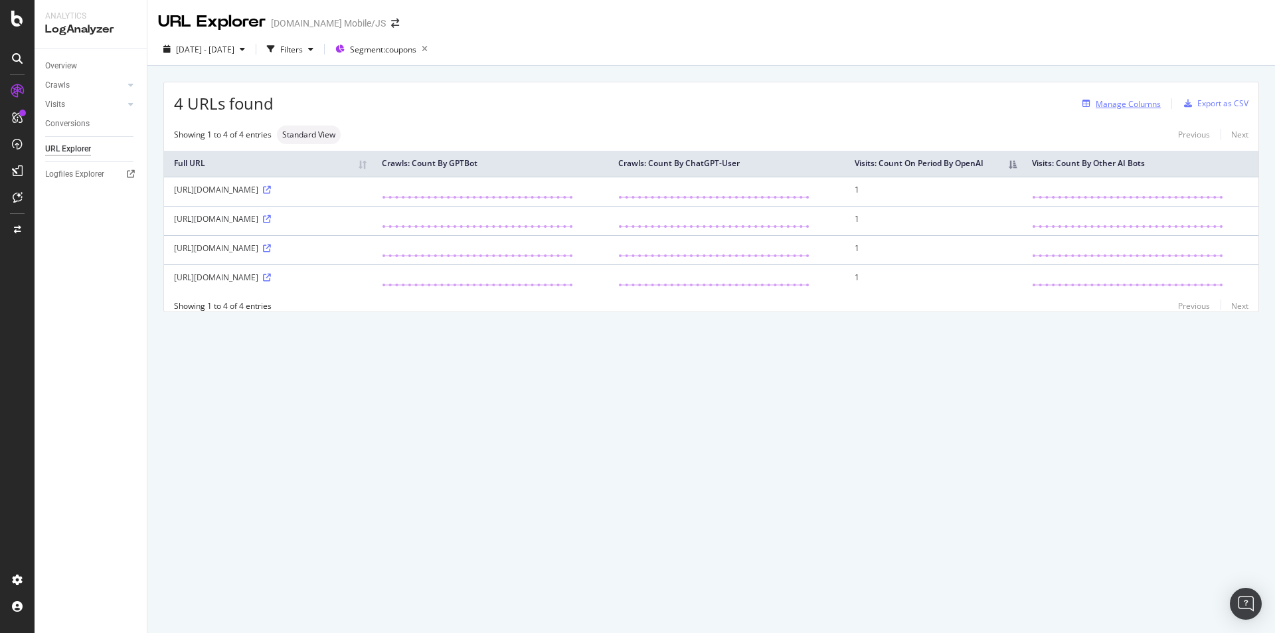
click at [1094, 105] on div "button" at bounding box center [1086, 104] width 19 height 8
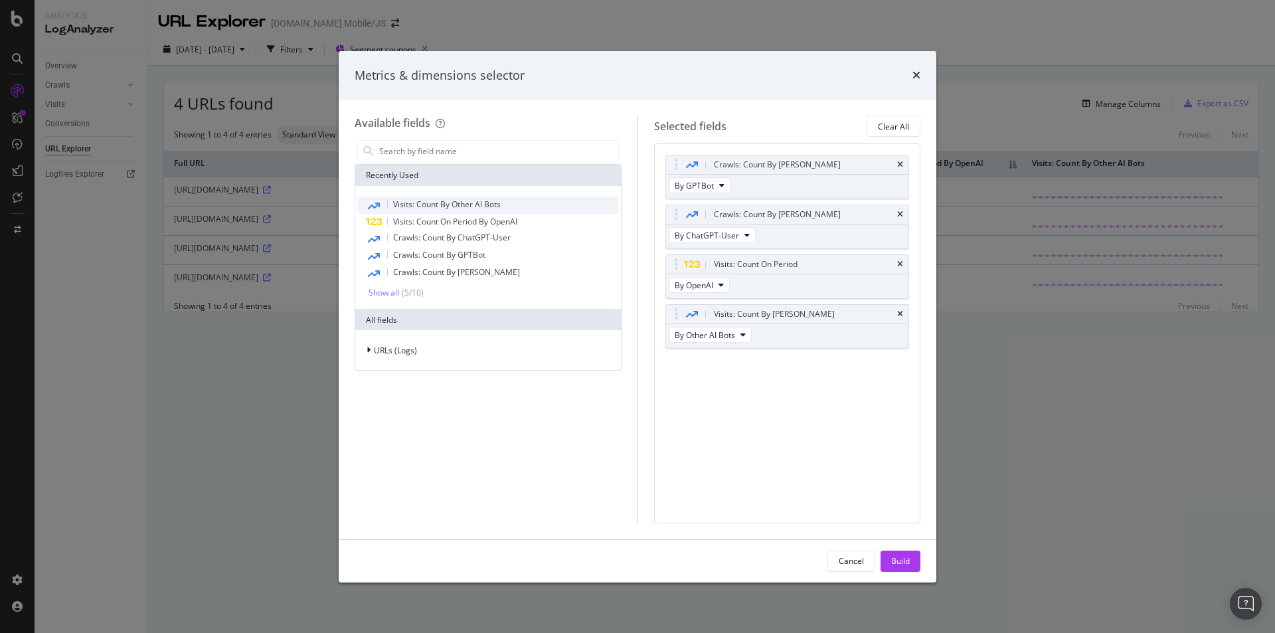
click at [411, 204] on span "Visits: Count By Other AI Bots" at bounding box center [447, 204] width 108 height 11
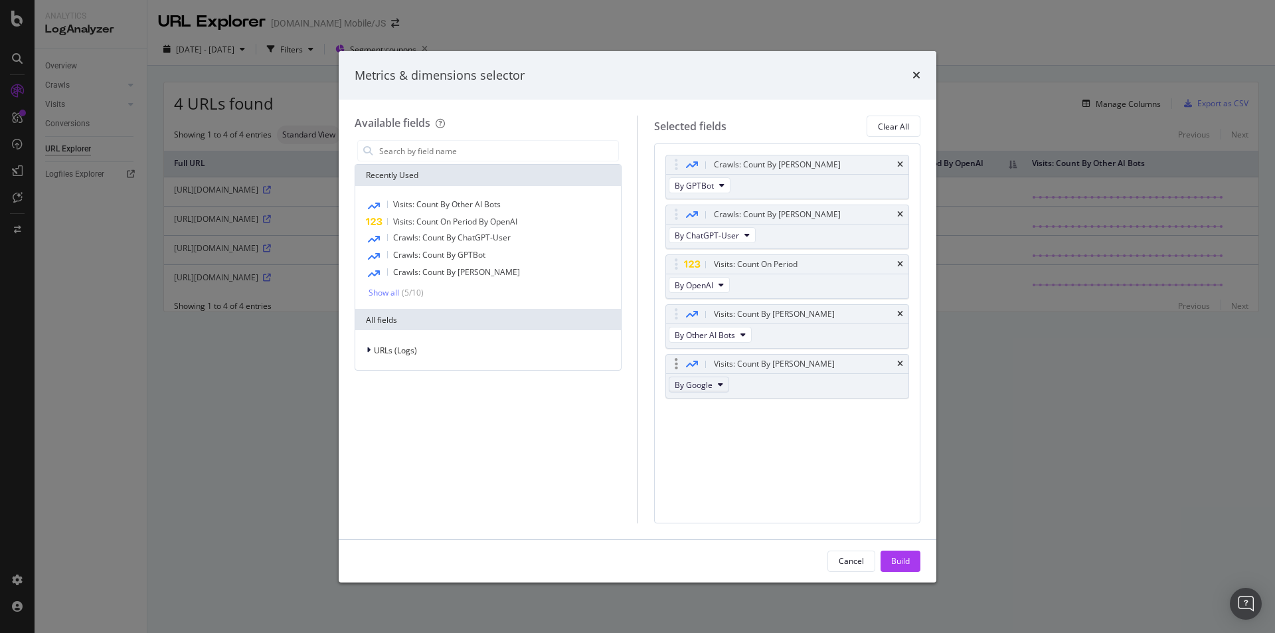
click at [716, 380] on button "By Google" at bounding box center [699, 384] width 60 height 16
click at [713, 456] on span "By OpenAI" at bounding box center [717, 457] width 74 height 12
click at [898, 264] on icon "times" at bounding box center [900, 264] width 6 height 8
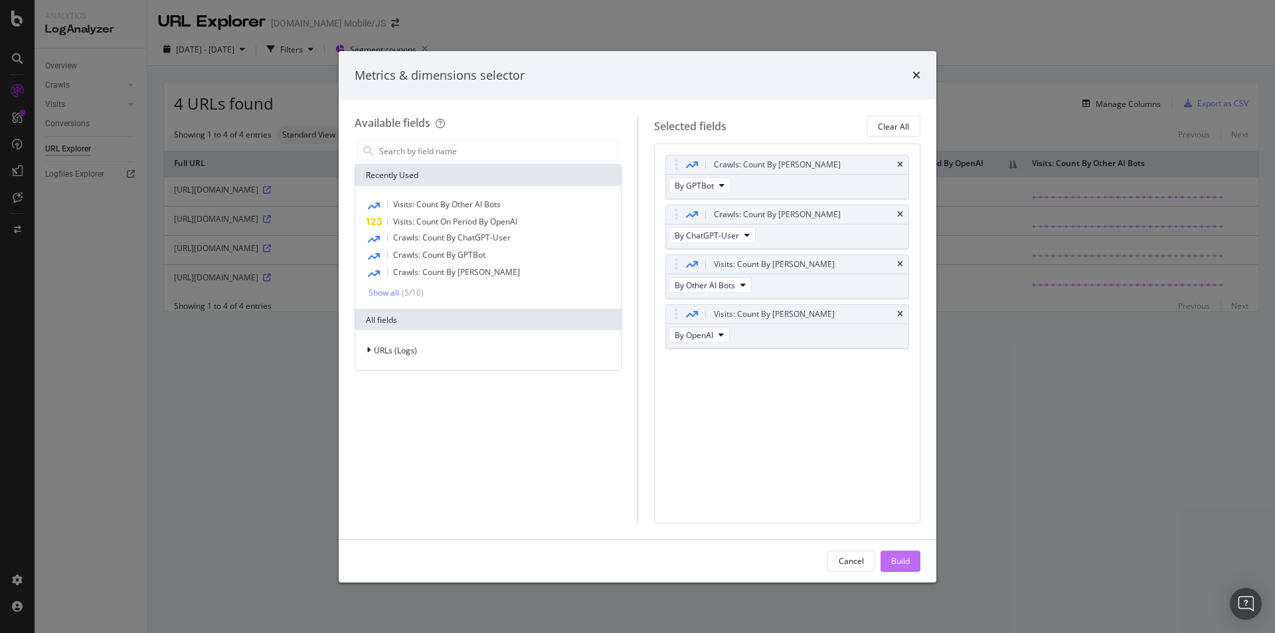
click at [902, 562] on div "Build" at bounding box center [900, 560] width 19 height 11
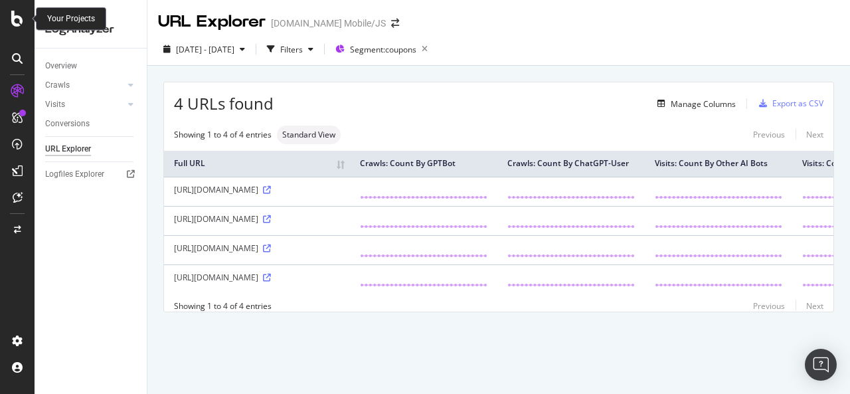
click at [19, 24] on icon at bounding box center [17, 19] width 12 height 16
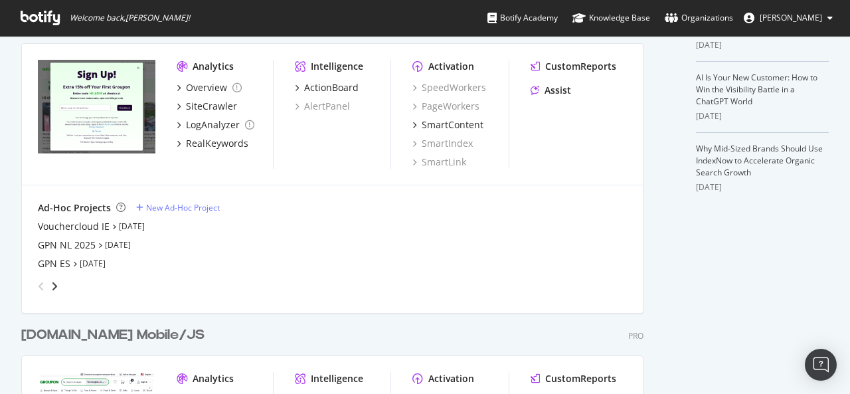
scroll to position [664, 0]
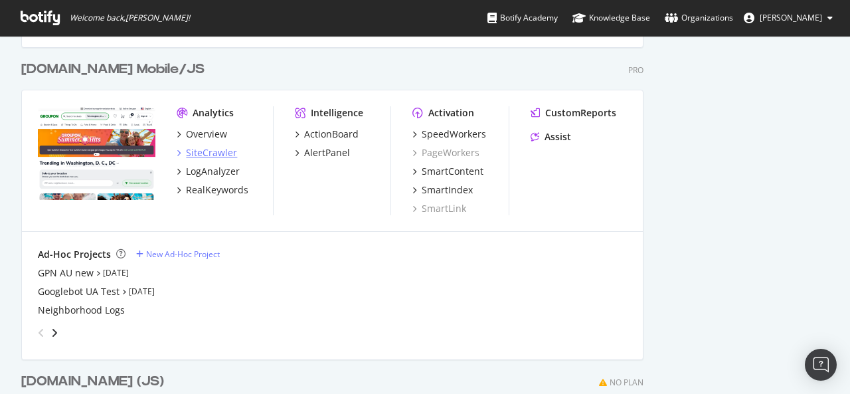
click at [178, 151] on icon "grid" at bounding box center [179, 152] width 4 height 7
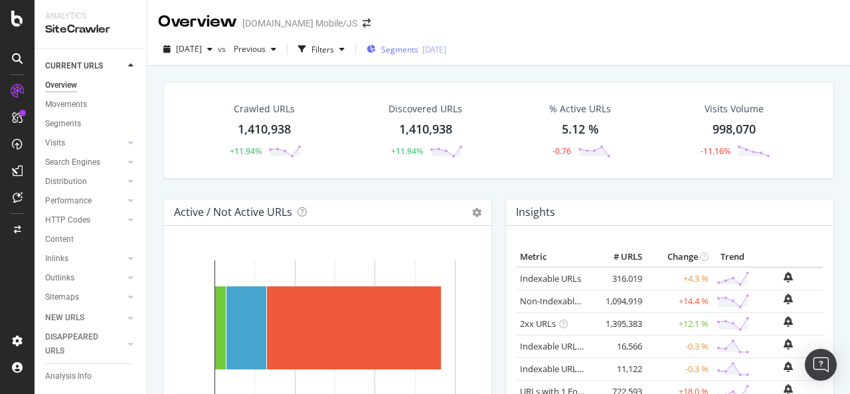
click at [418, 50] on span "Segments" at bounding box center [399, 49] width 37 height 11
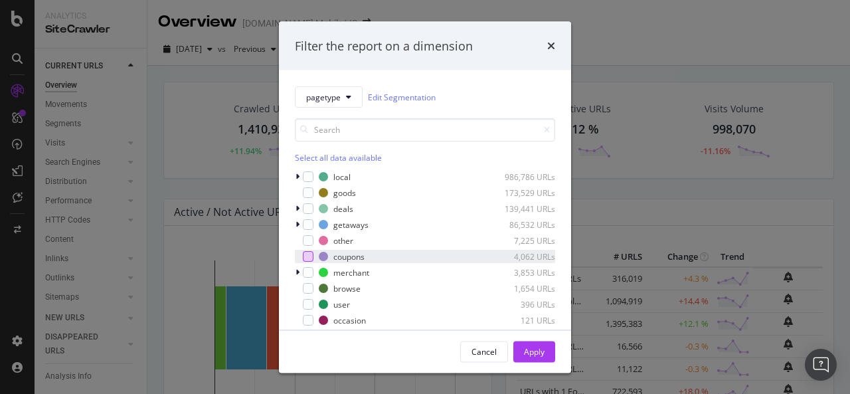
click at [307, 257] on div "modal" at bounding box center [308, 256] width 11 height 11
click at [319, 88] on button "pagetype" at bounding box center [329, 96] width 68 height 21
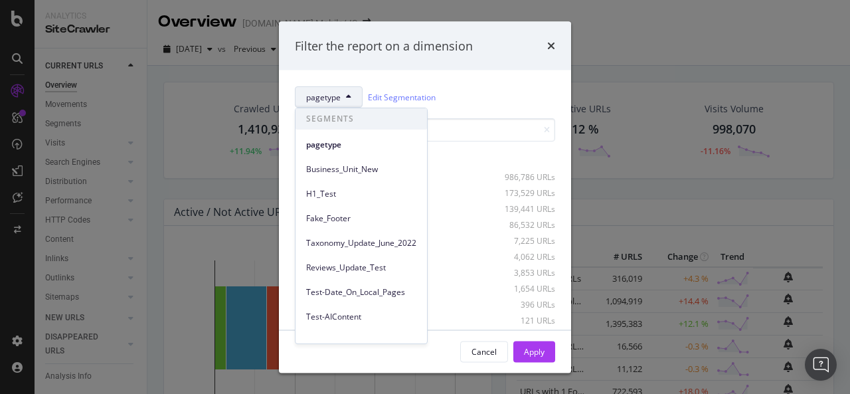
click at [319, 88] on button "pagetype" at bounding box center [329, 96] width 68 height 21
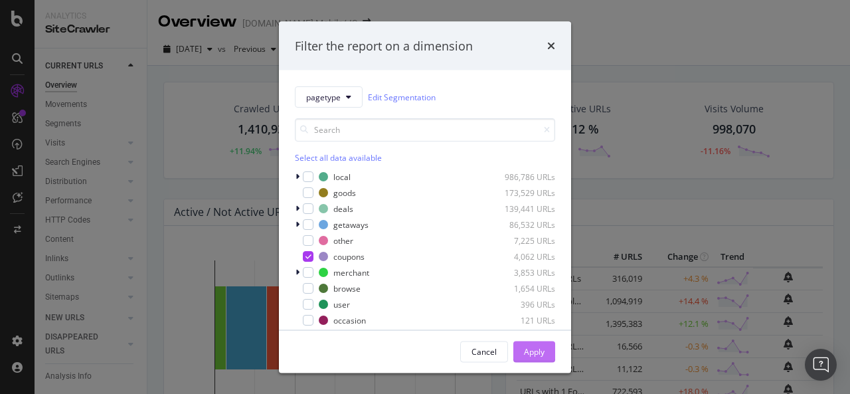
click at [546, 349] on button "Apply" at bounding box center [534, 351] width 42 height 21
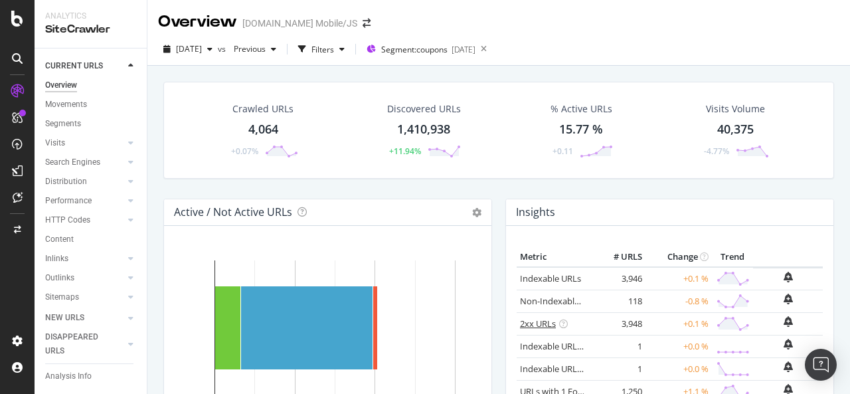
click at [531, 326] on link "2xx URLs" at bounding box center [538, 323] width 36 height 12
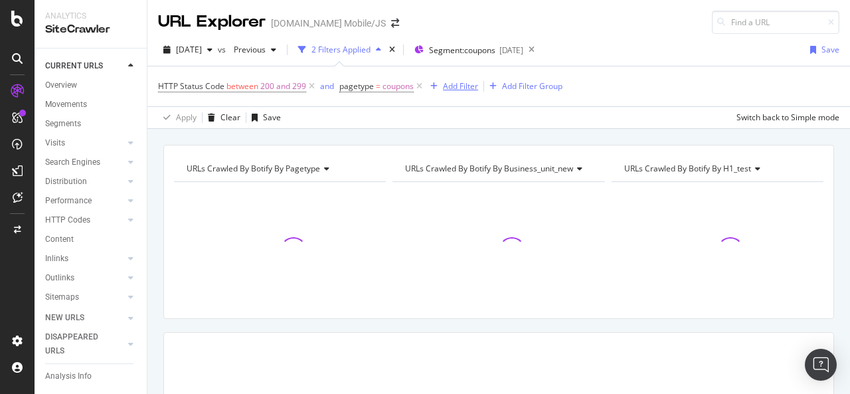
click at [463, 92] on div "Add Filter" at bounding box center [451, 86] width 53 height 15
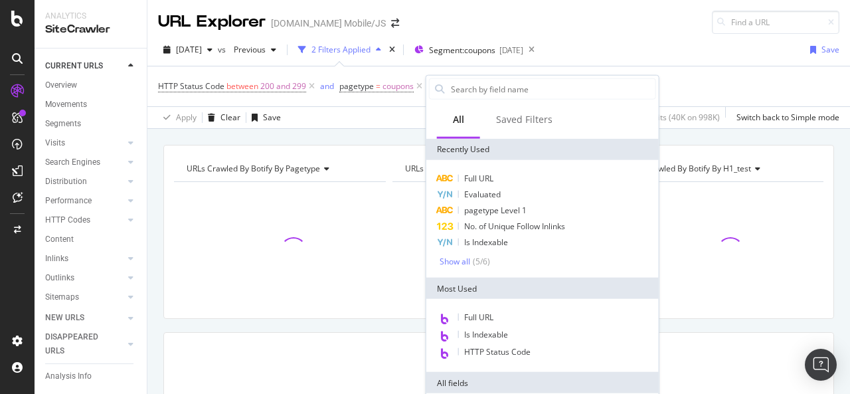
click at [463, 92] on input "text" at bounding box center [552, 89] width 206 height 20
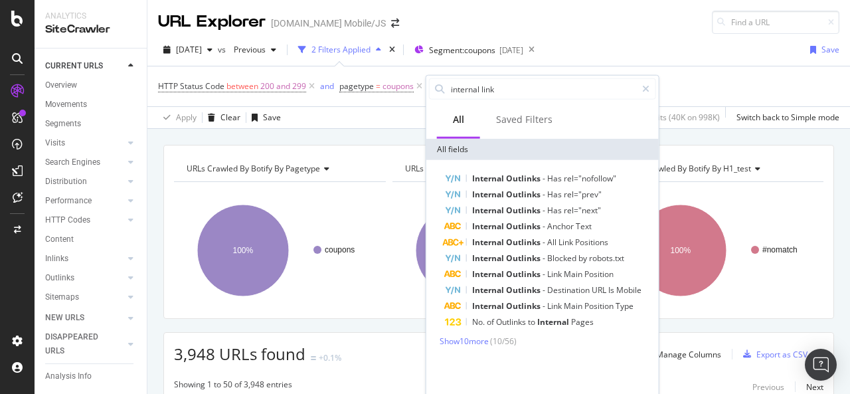
click at [503, 338] on span "( 10 / 56 )" at bounding box center [503, 340] width 27 height 11
click at [470, 342] on span "Show 10 more" at bounding box center [464, 340] width 49 height 11
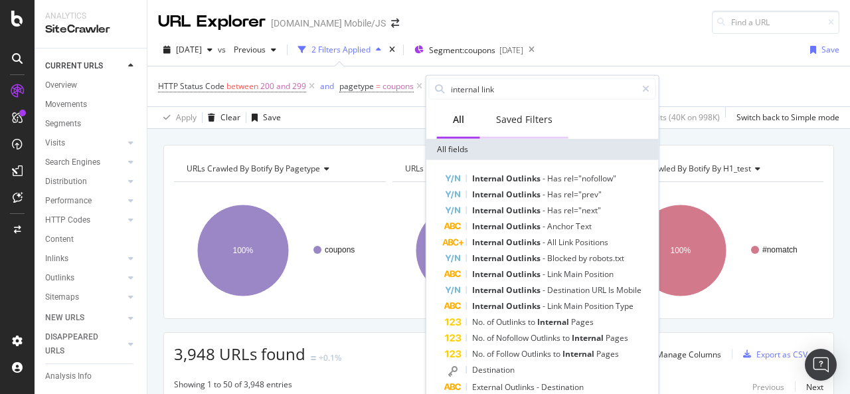
click at [519, 111] on div "Saved Filters" at bounding box center [524, 120] width 88 height 37
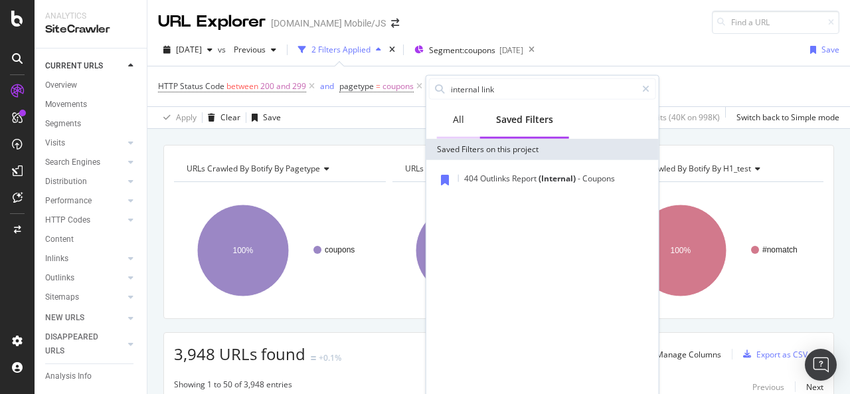
click at [465, 120] on div "All" at bounding box center [458, 120] width 43 height 37
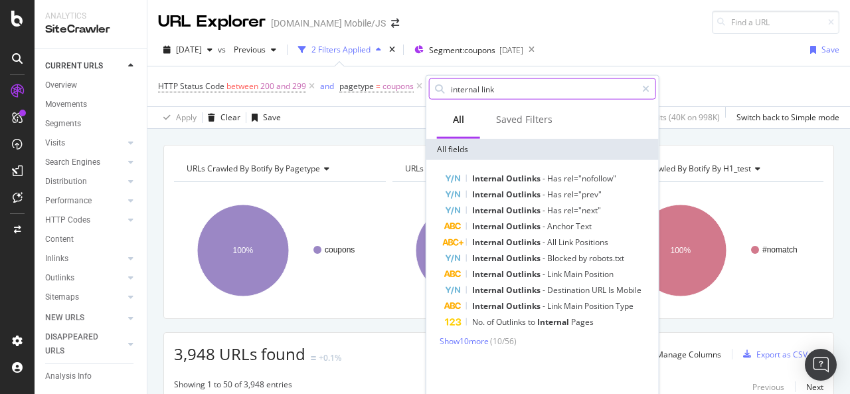
click at [483, 95] on input "internal link" at bounding box center [542, 89] width 187 height 20
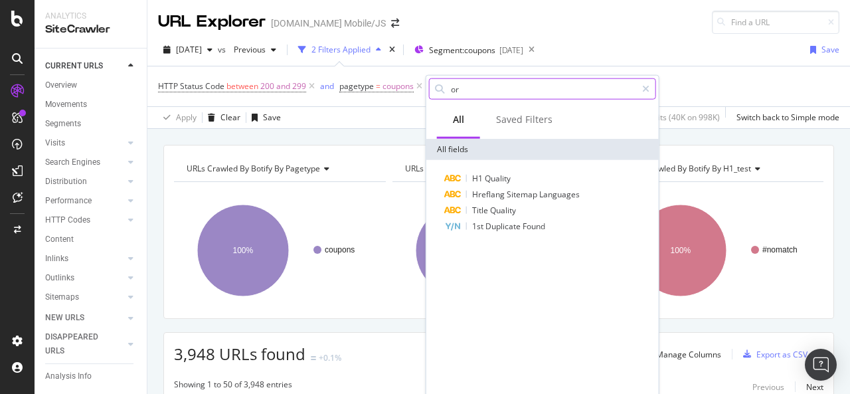
type input "o"
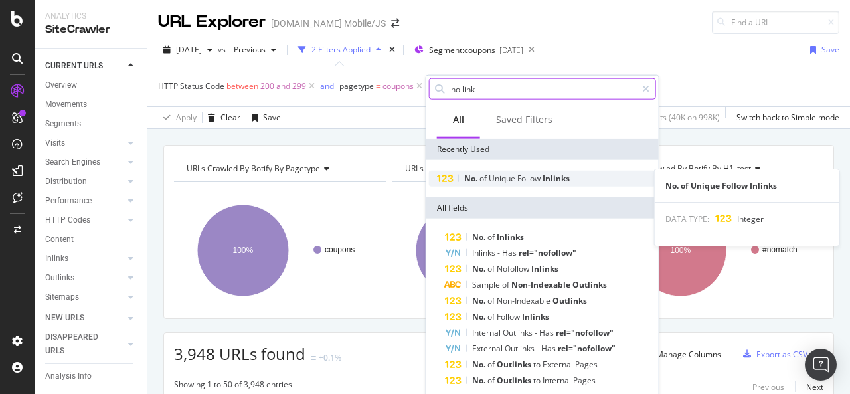
scroll to position [4, 0]
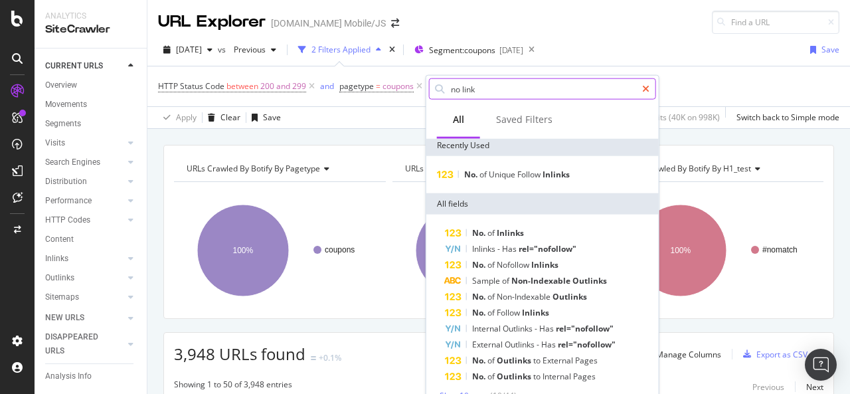
type input "no link"
click at [647, 90] on icon at bounding box center [645, 88] width 7 height 9
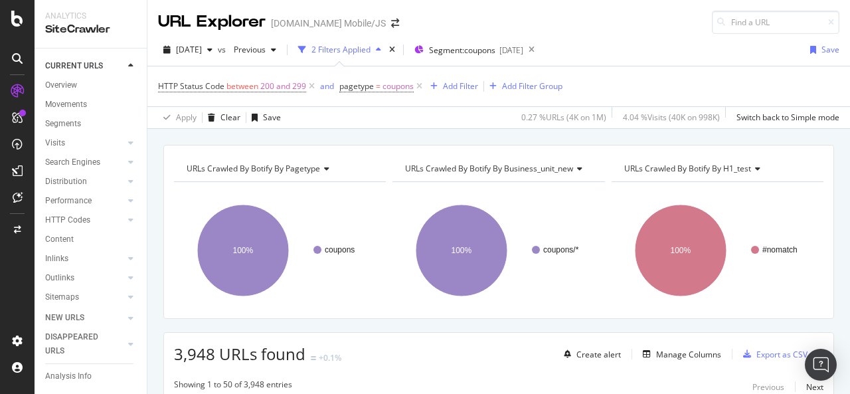
click at [636, 59] on div "2025 Sep. 7th vs Previous 2 Filters Applied Segment: coupons 2025-07-16 Save" at bounding box center [498, 52] width 702 height 27
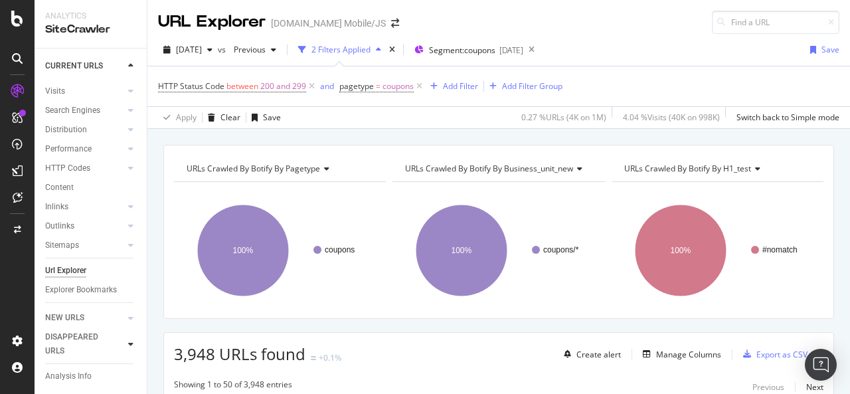
click at [128, 346] on icon at bounding box center [130, 344] width 5 height 8
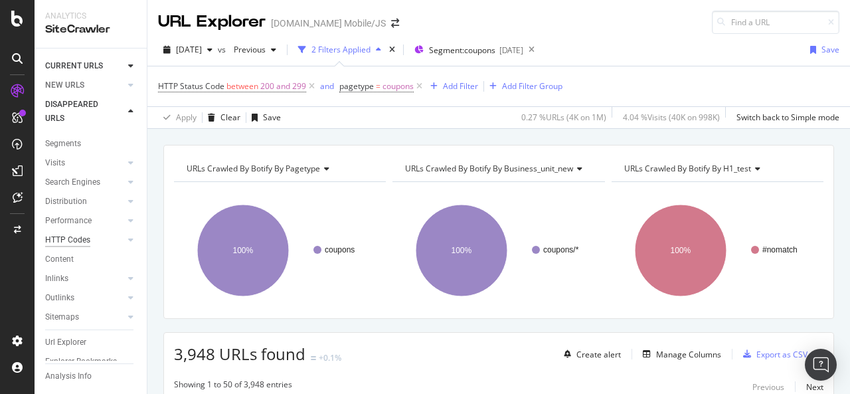
scroll to position [0, 0]
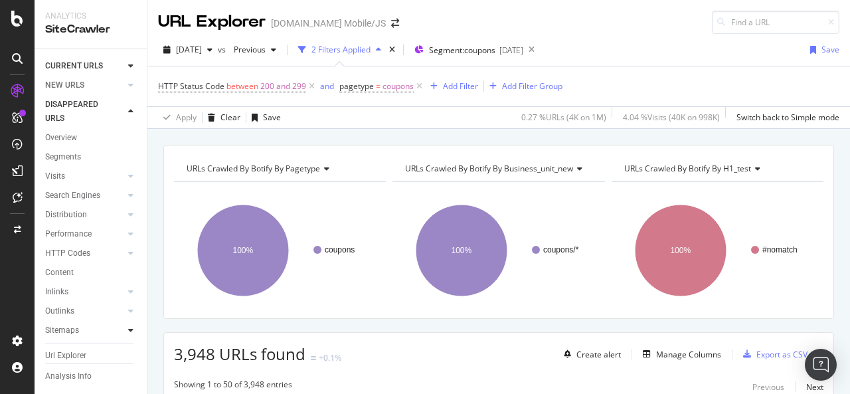
click at [128, 334] on icon at bounding box center [130, 330] width 5 height 8
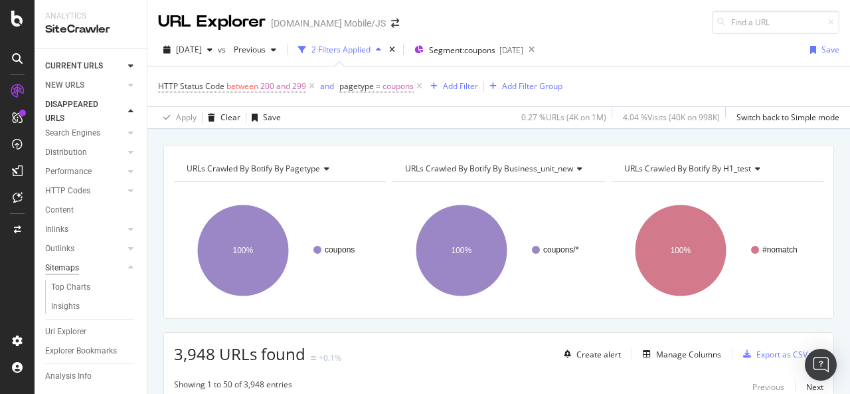
click at [65, 261] on div "Sitemaps" at bounding box center [62, 268] width 34 height 14
